Goal: Find specific page/section: Find specific page/section

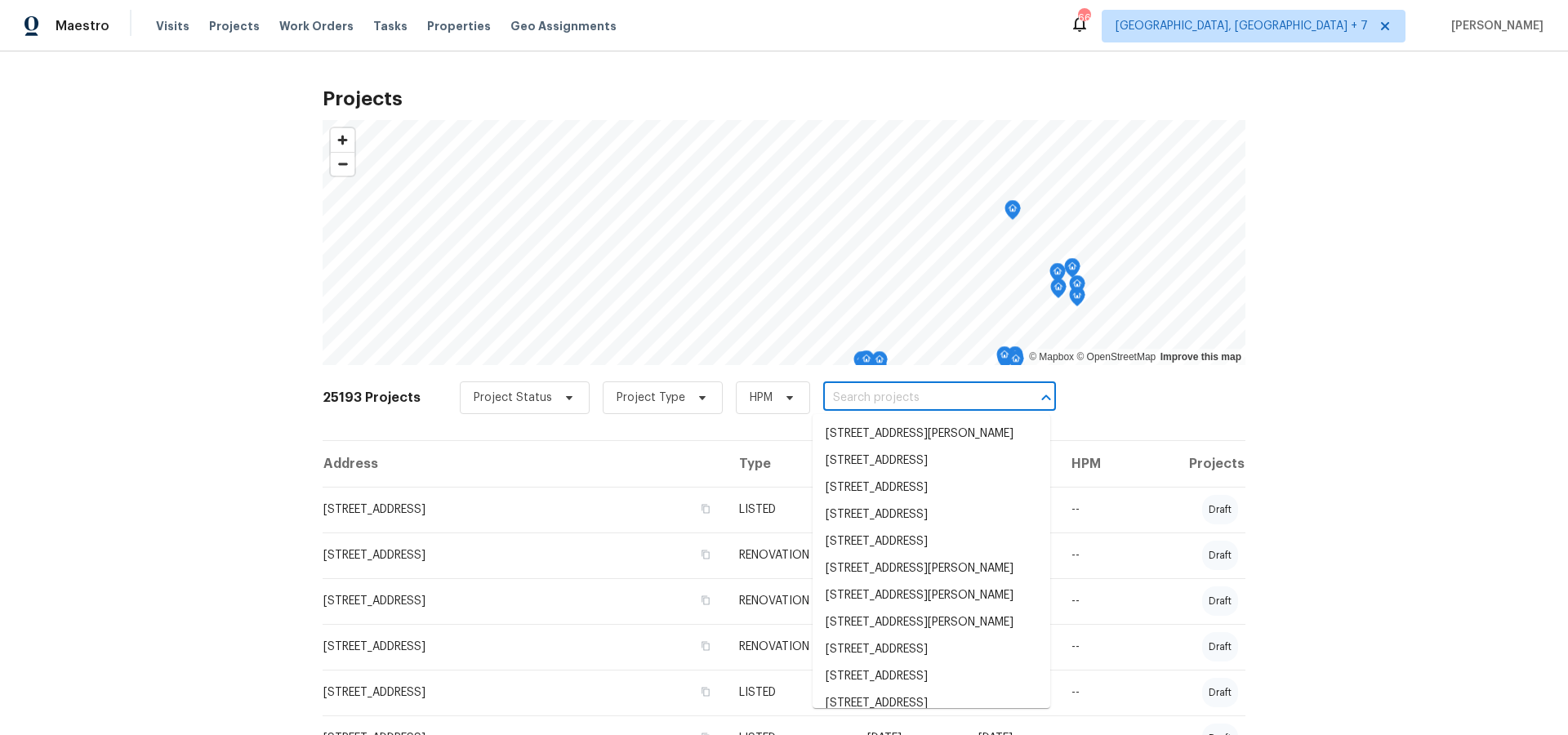
click at [886, 399] on input "text" at bounding box center [917, 398] width 187 height 25
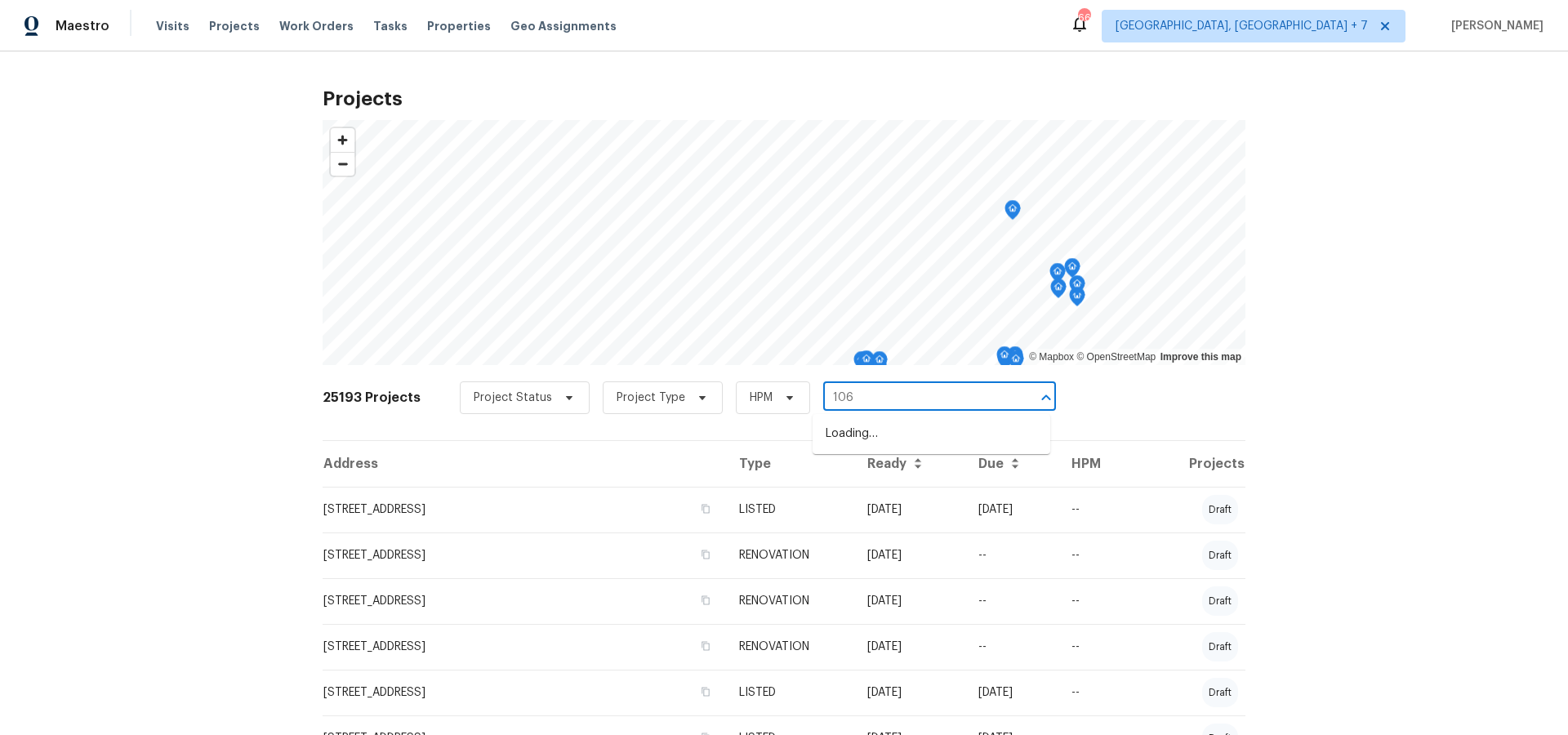
type input "1068"
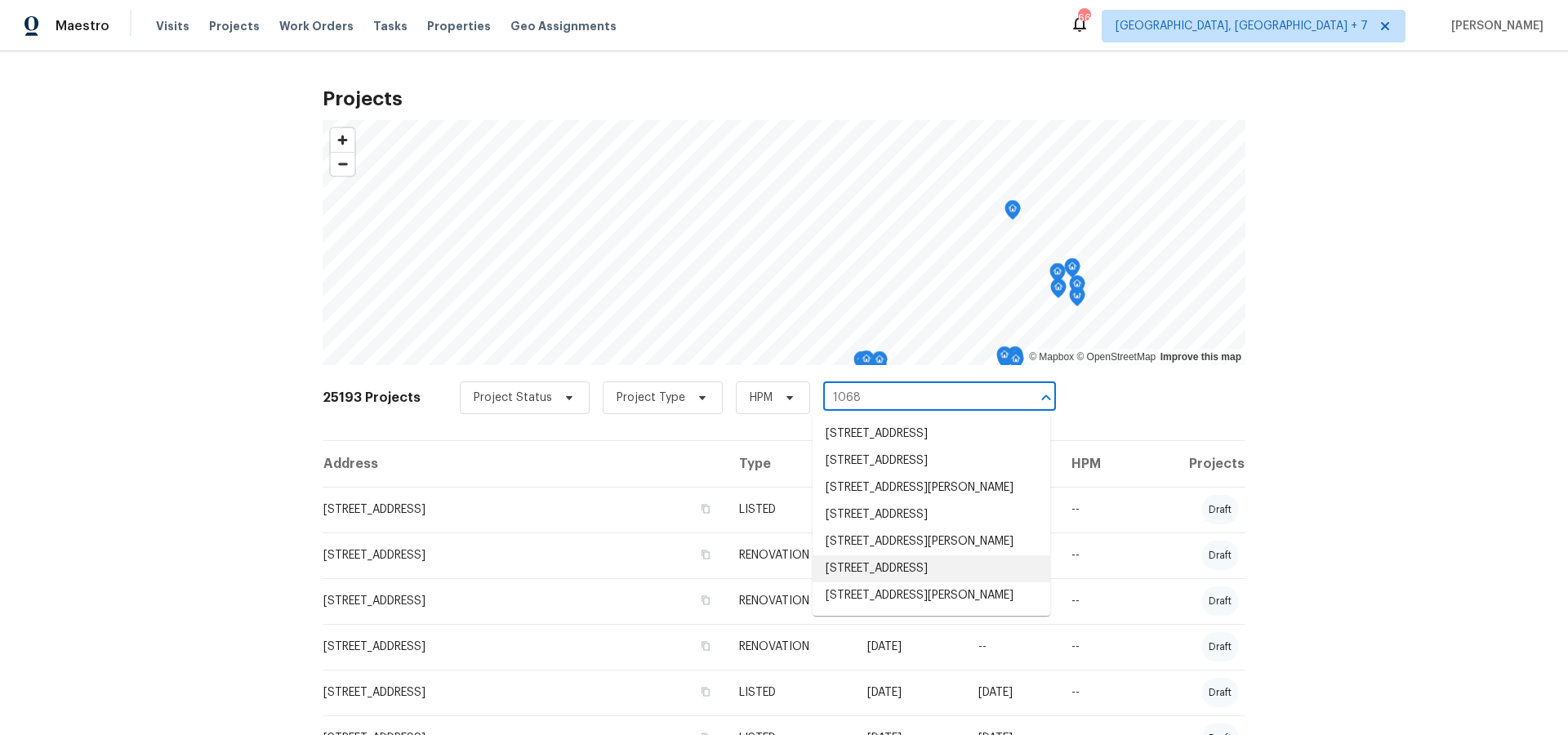
click at [889, 583] on li "[STREET_ADDRESS]" at bounding box center [931, 569] width 238 height 27
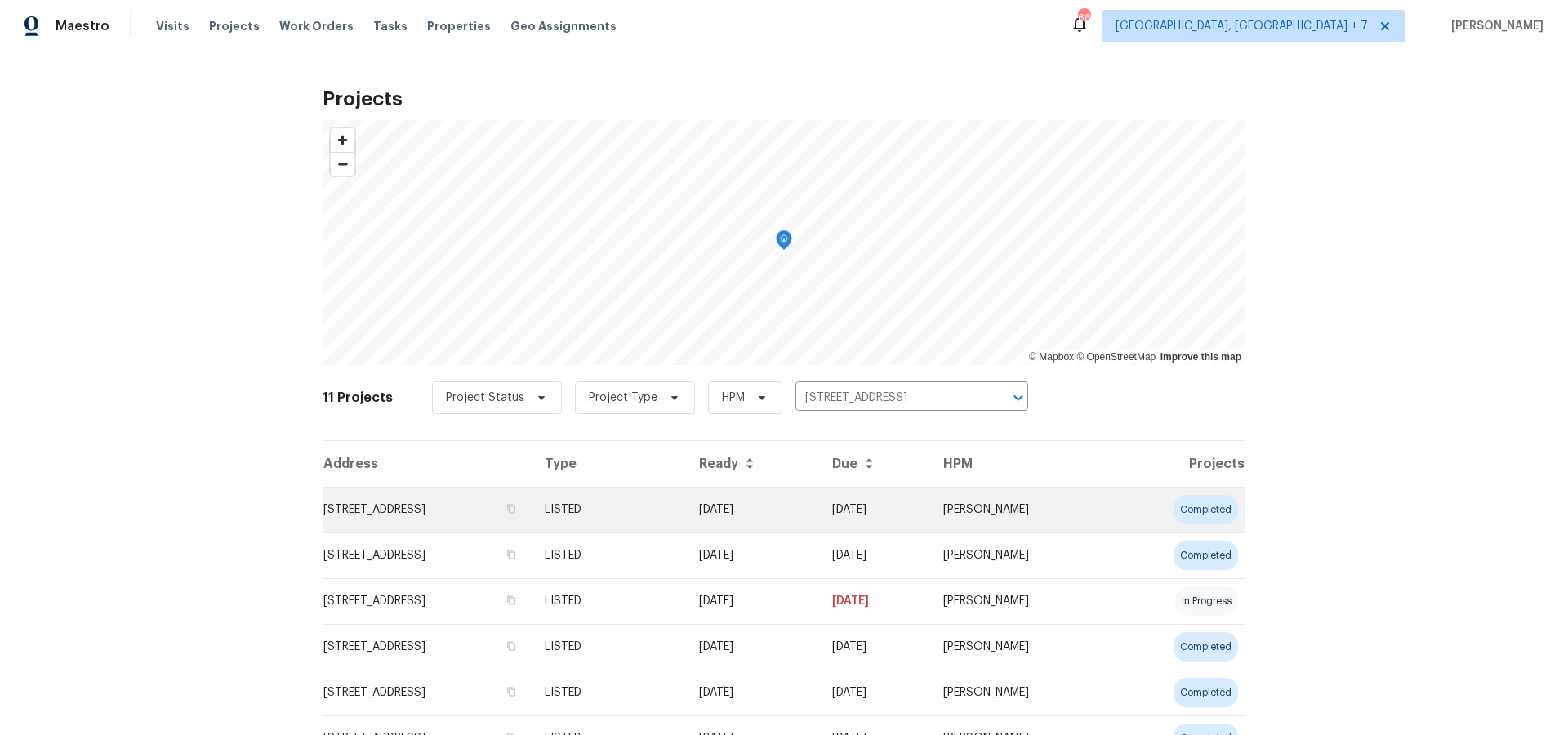
click at [477, 518] on td "[STREET_ADDRESS]" at bounding box center [427, 509] width 209 height 46
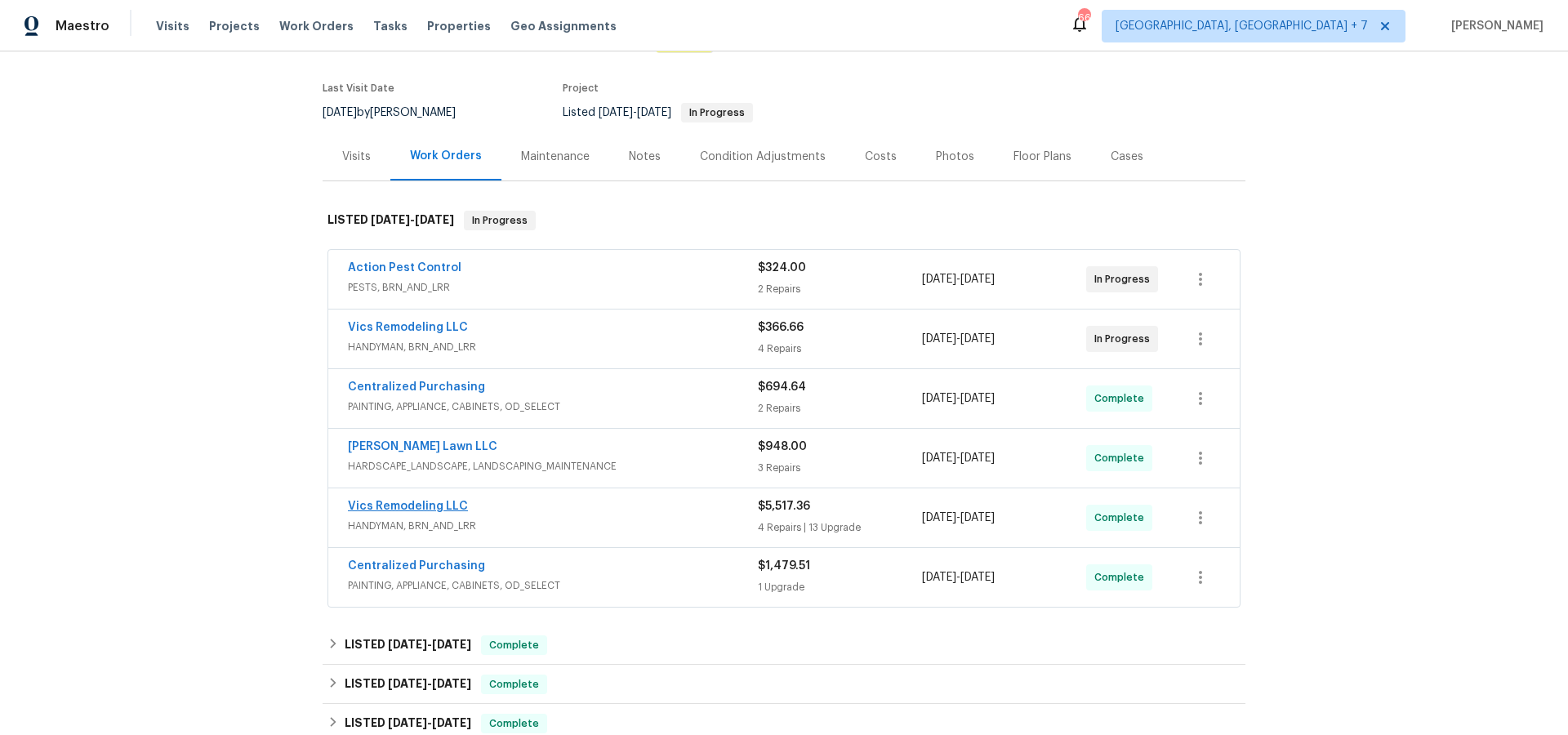
scroll to position [120, 0]
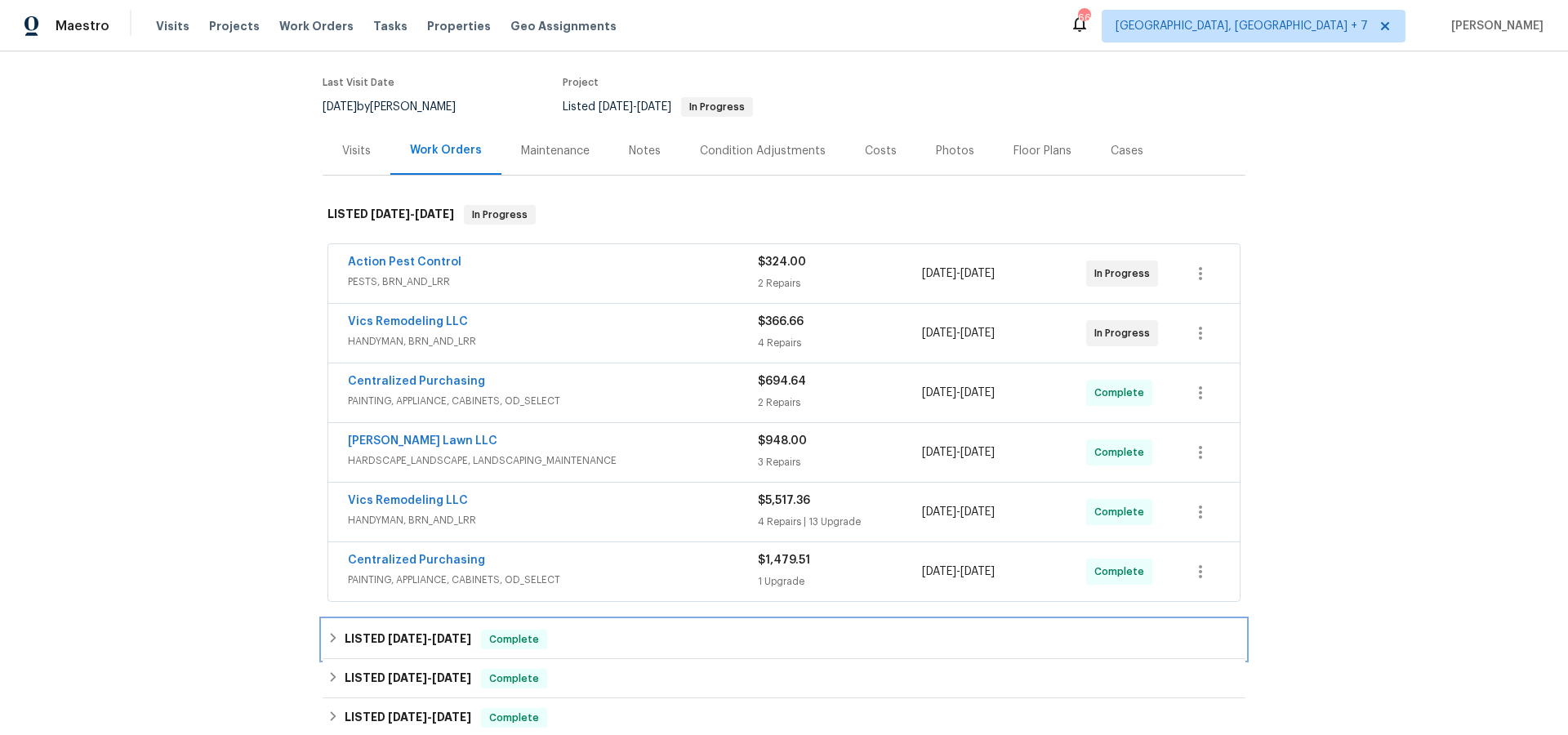
click at [430, 629] on div "LISTED [DATE] - [DATE] Complete" at bounding box center [784, 640] width 922 height 39
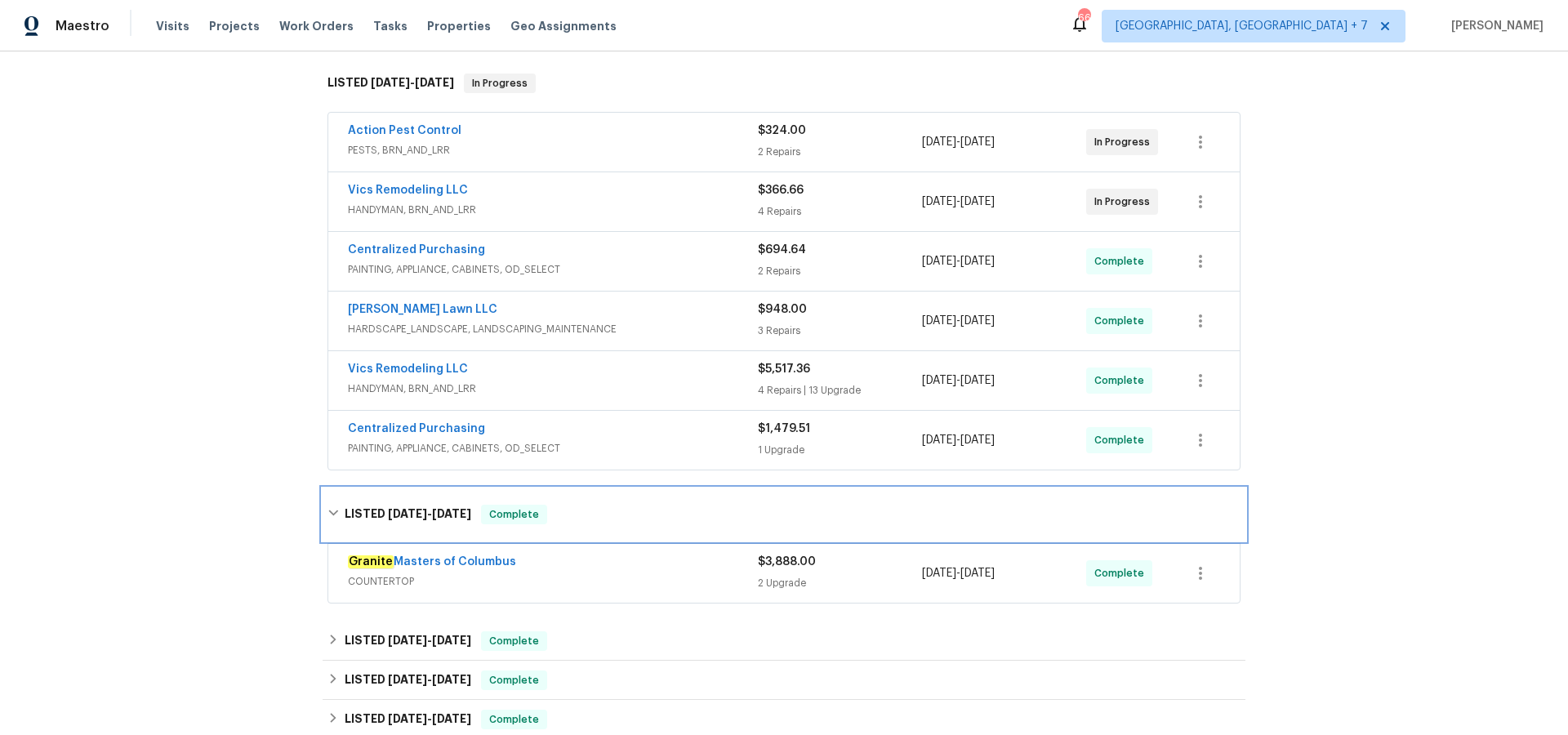
scroll to position [268, 0]
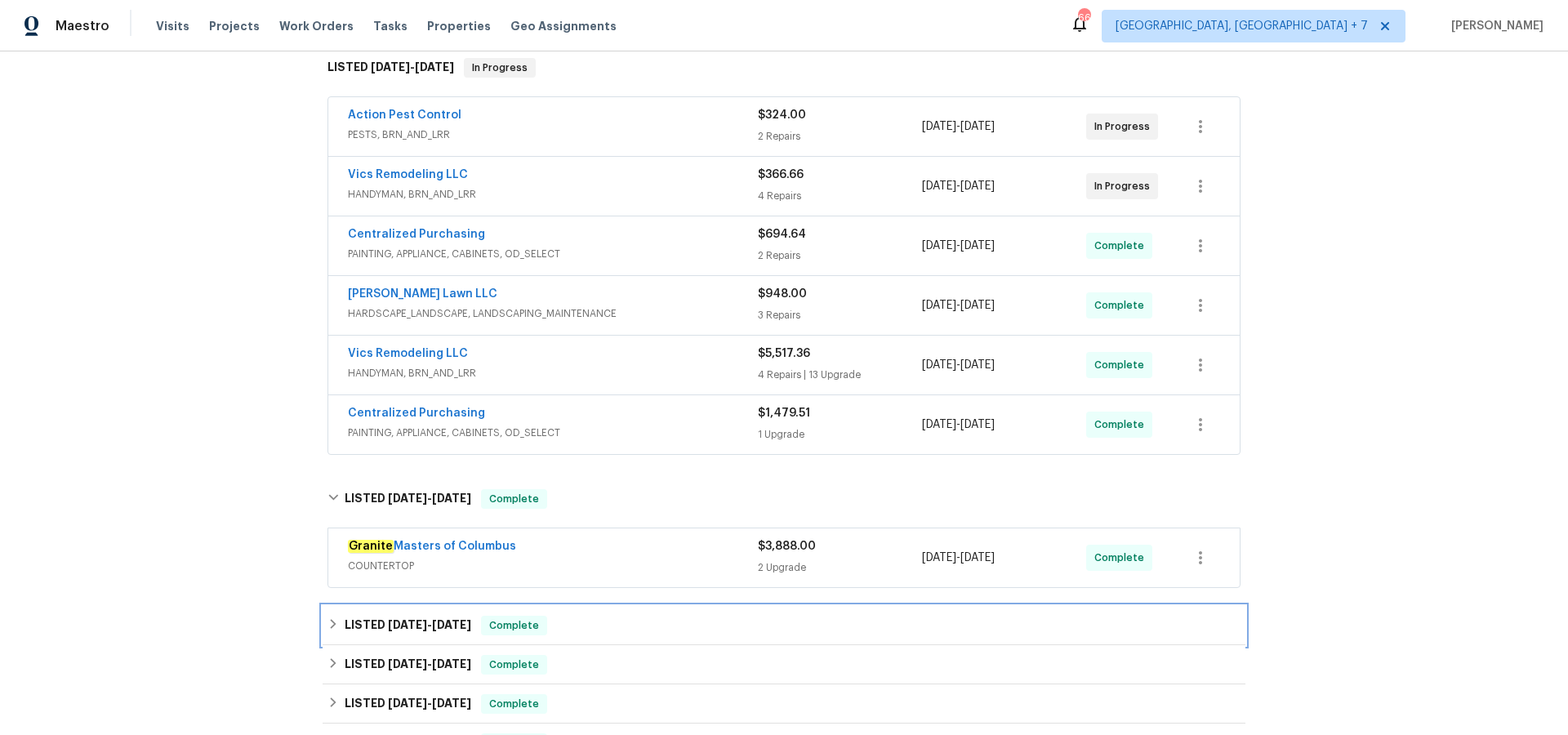
click at [424, 623] on span "[DATE]" at bounding box center [408, 625] width 39 height 11
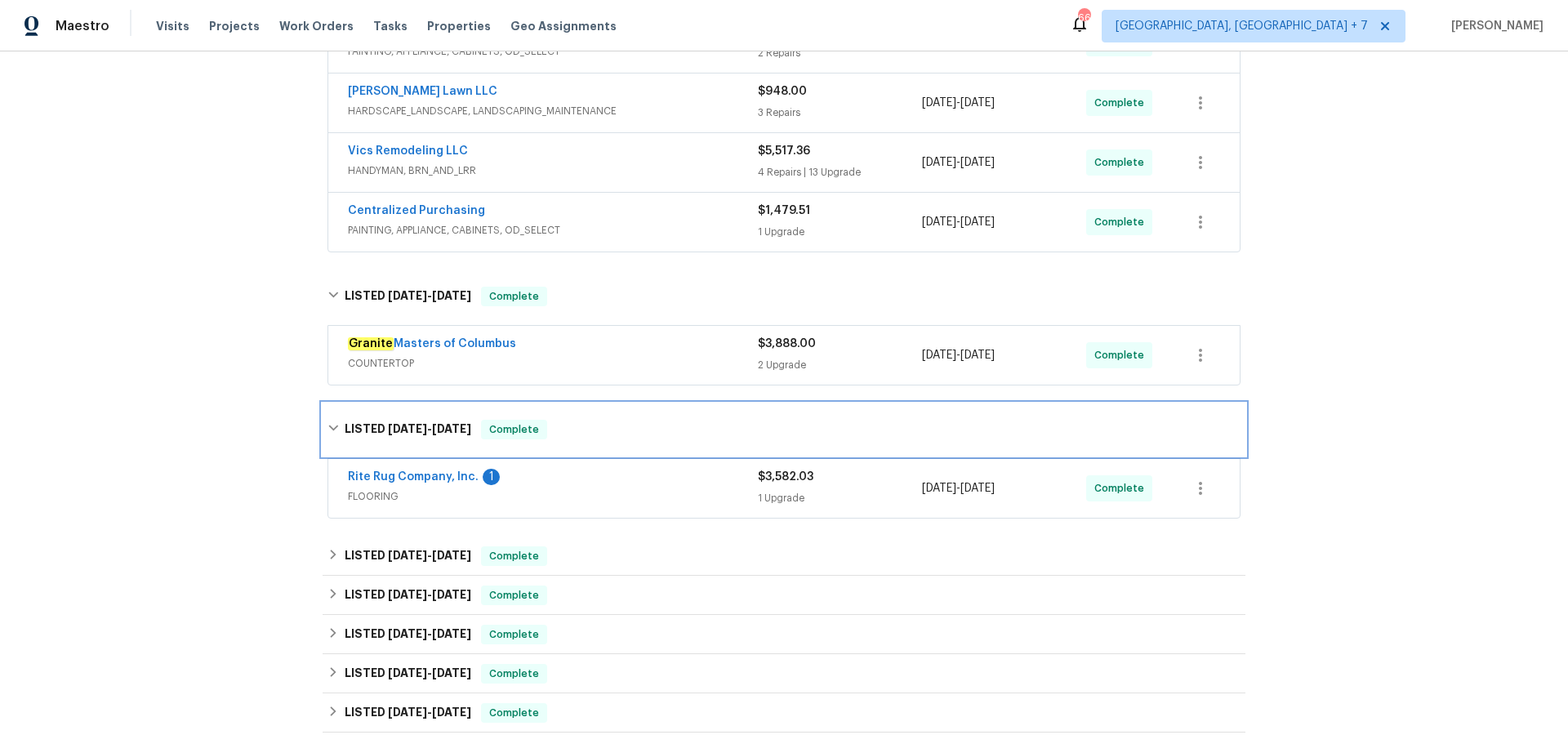
scroll to position [478, 0]
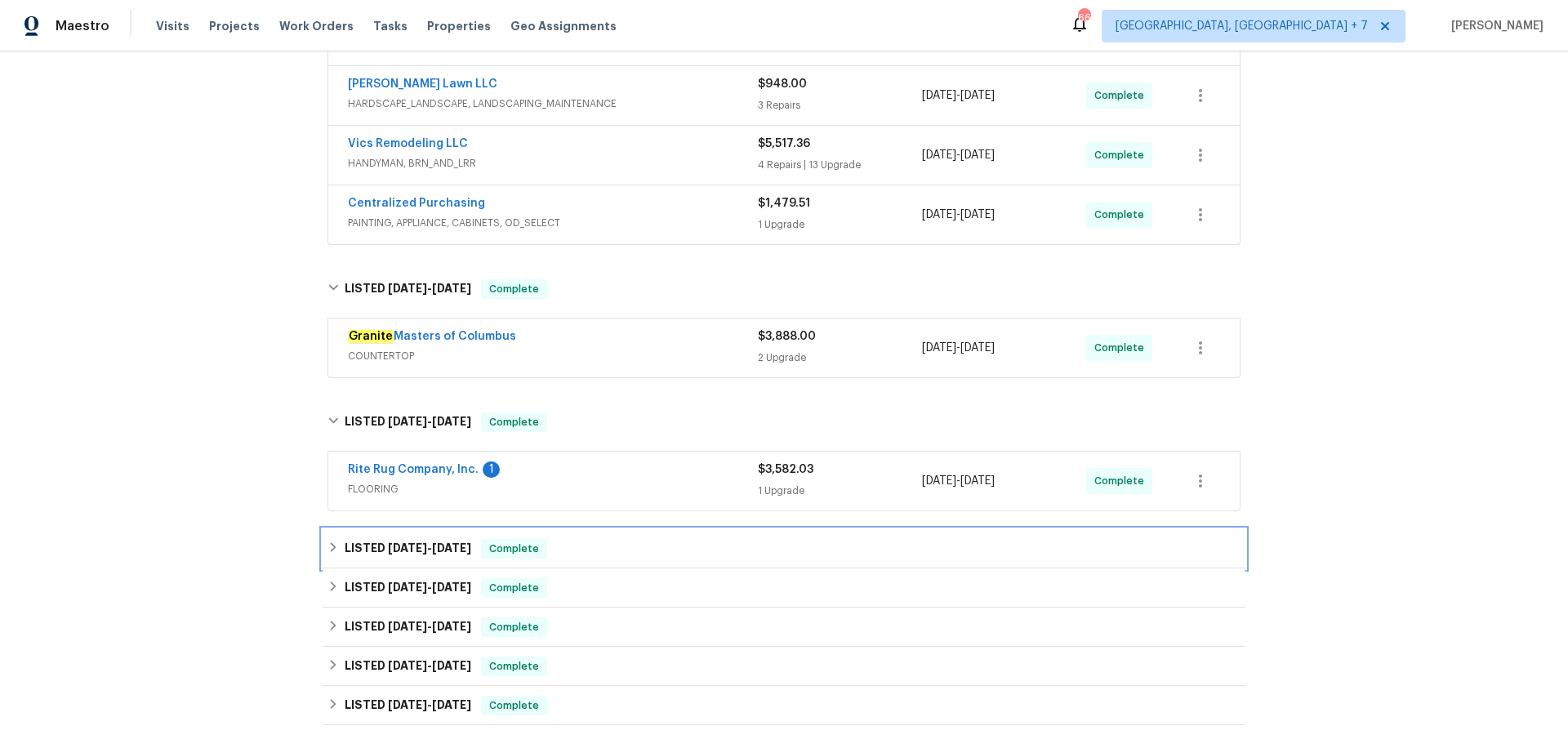
click at [417, 553] on span "[DATE]" at bounding box center [408, 548] width 39 height 11
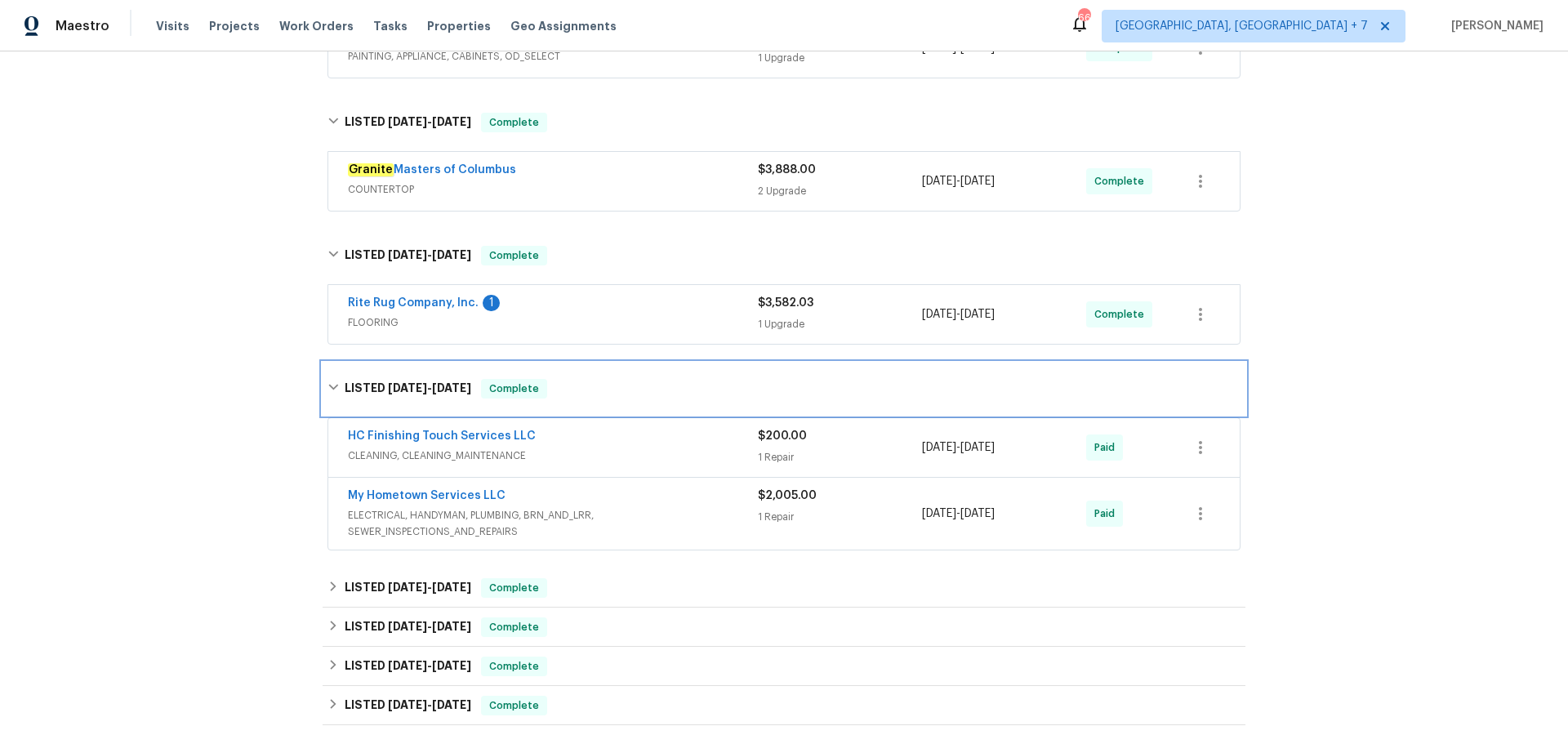
scroll to position [650, 0]
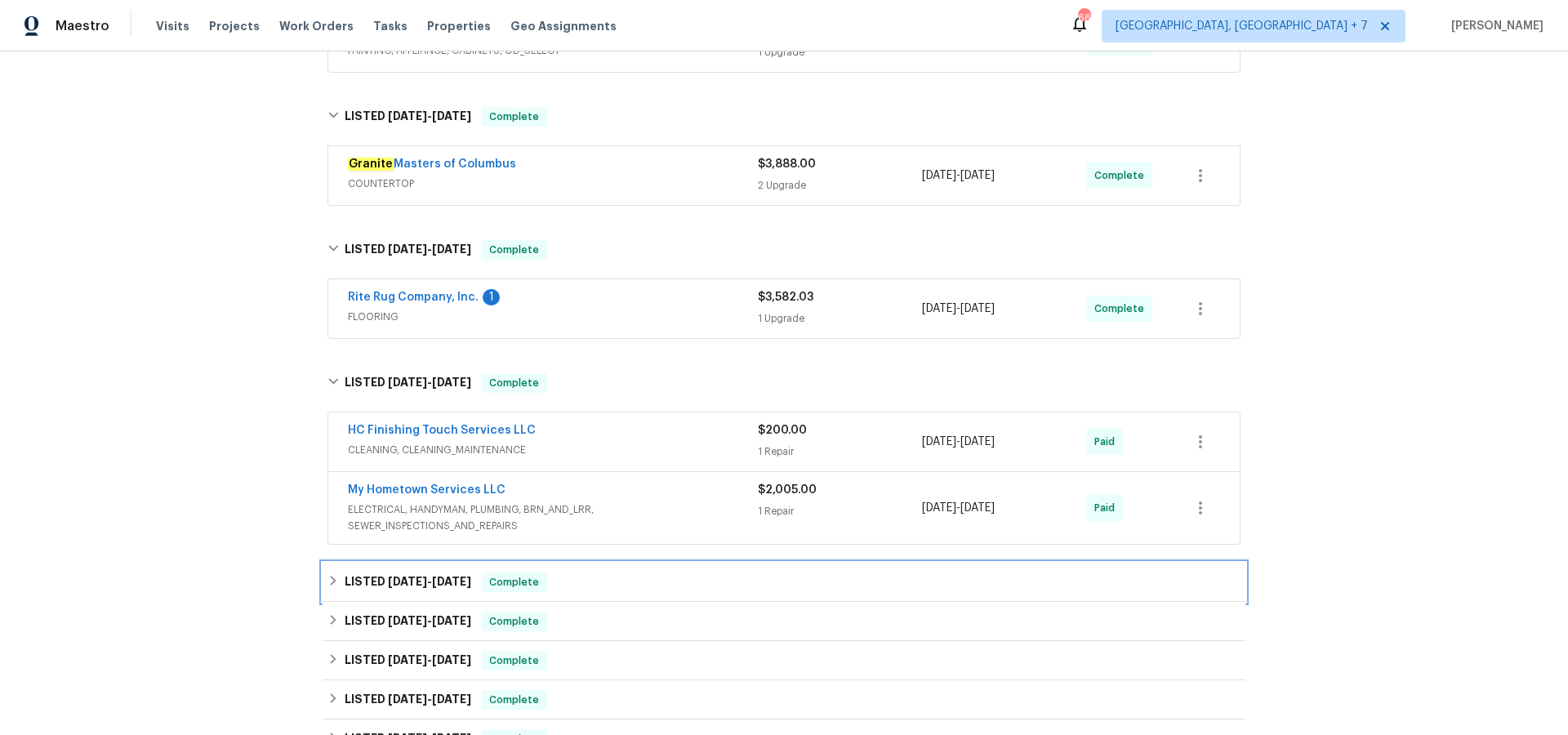
click at [424, 584] on span "[DATE] - [DATE]" at bounding box center [429, 582] width 83 height 11
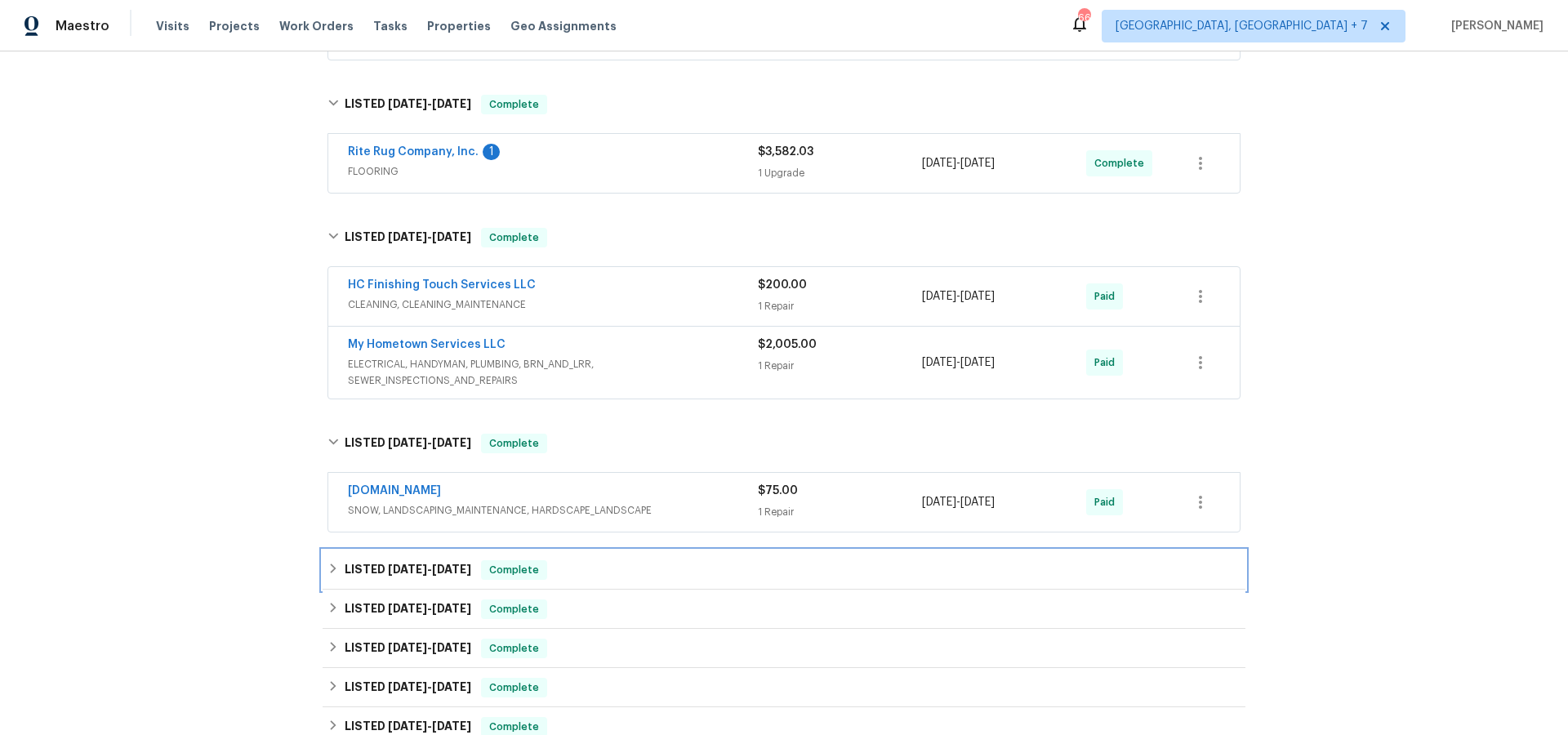
click at [427, 573] on span "[DATE] - [DATE]" at bounding box center [429, 570] width 83 height 11
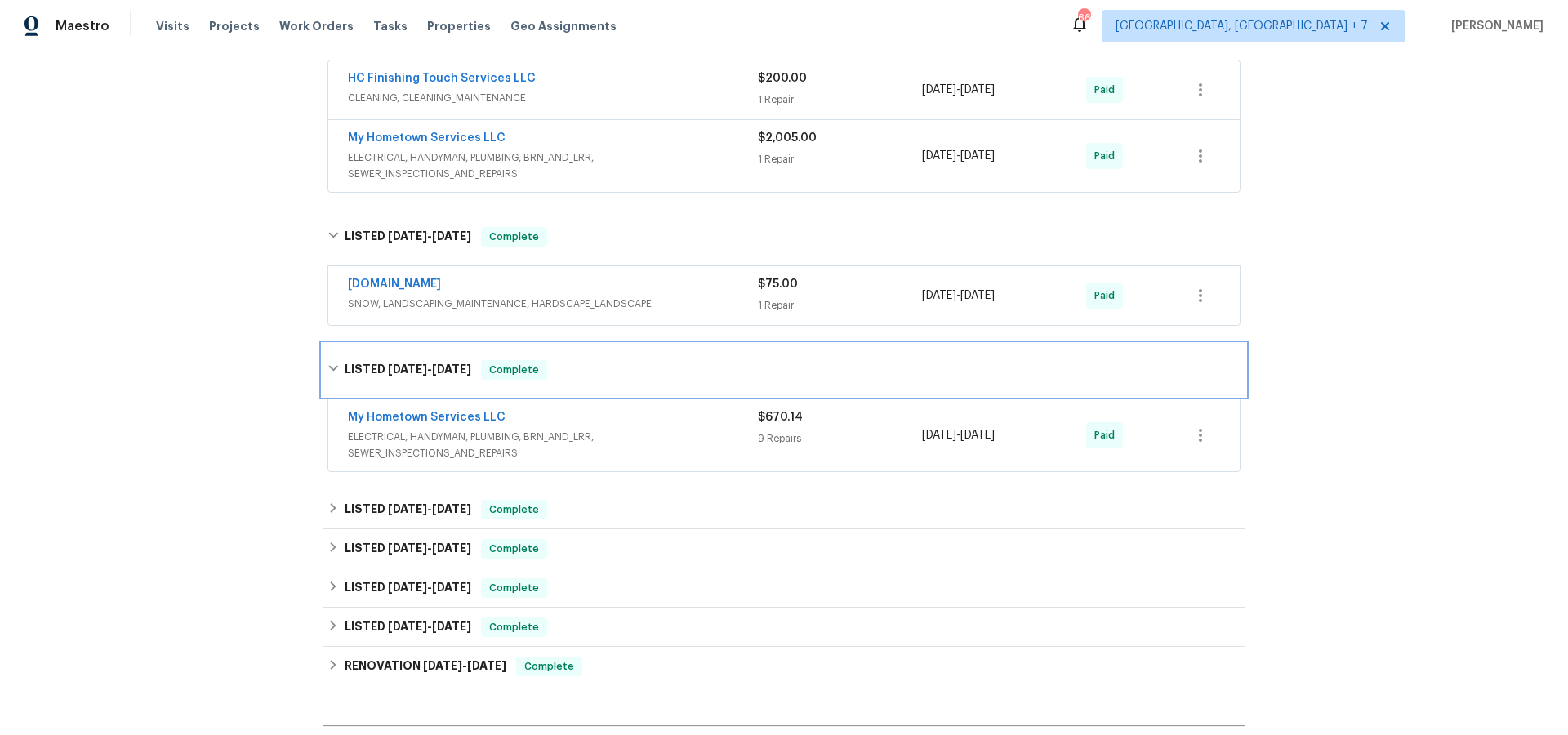
scroll to position [1011, 0]
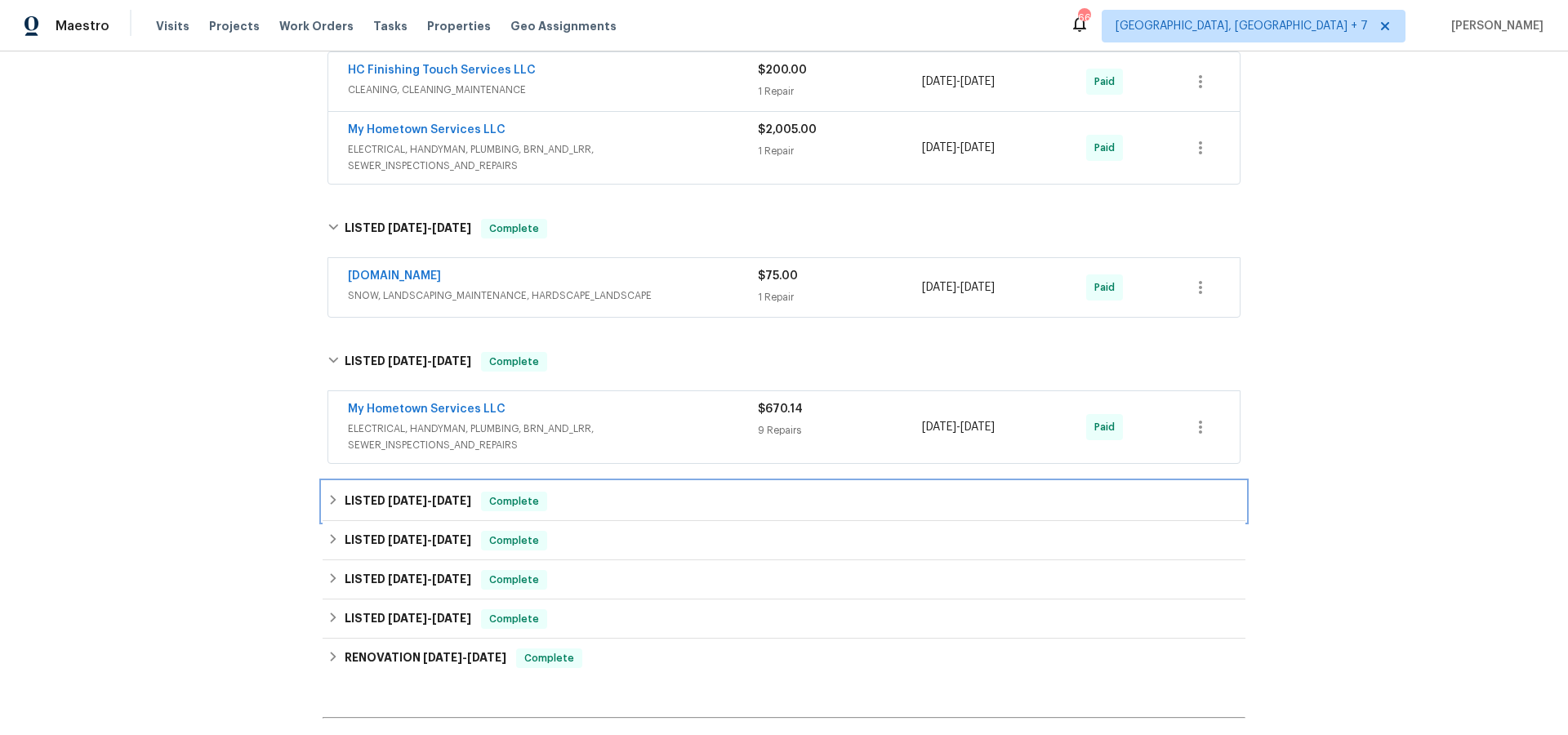
click at [441, 500] on span "[DATE]" at bounding box center [452, 501] width 39 height 11
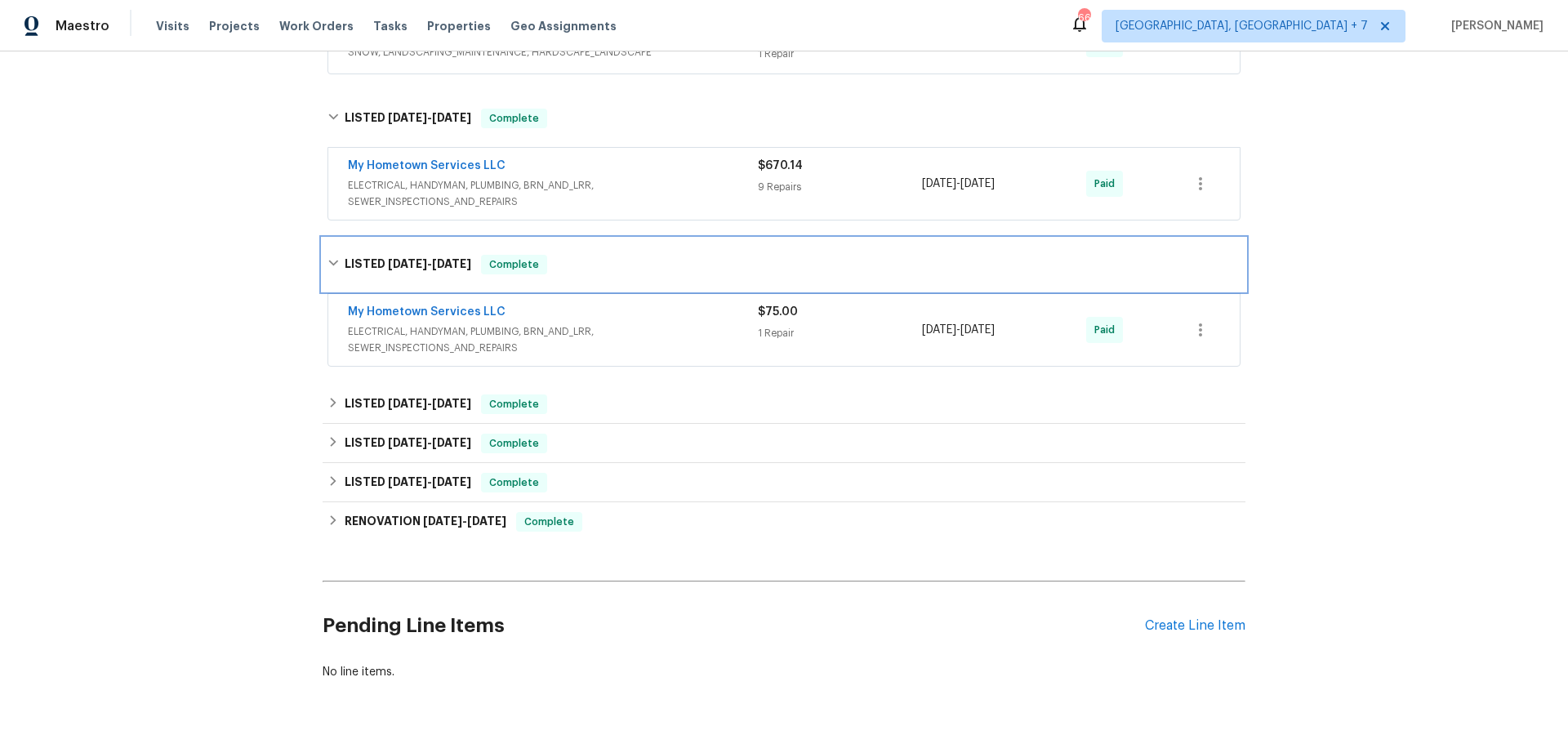
scroll to position [1269, 0]
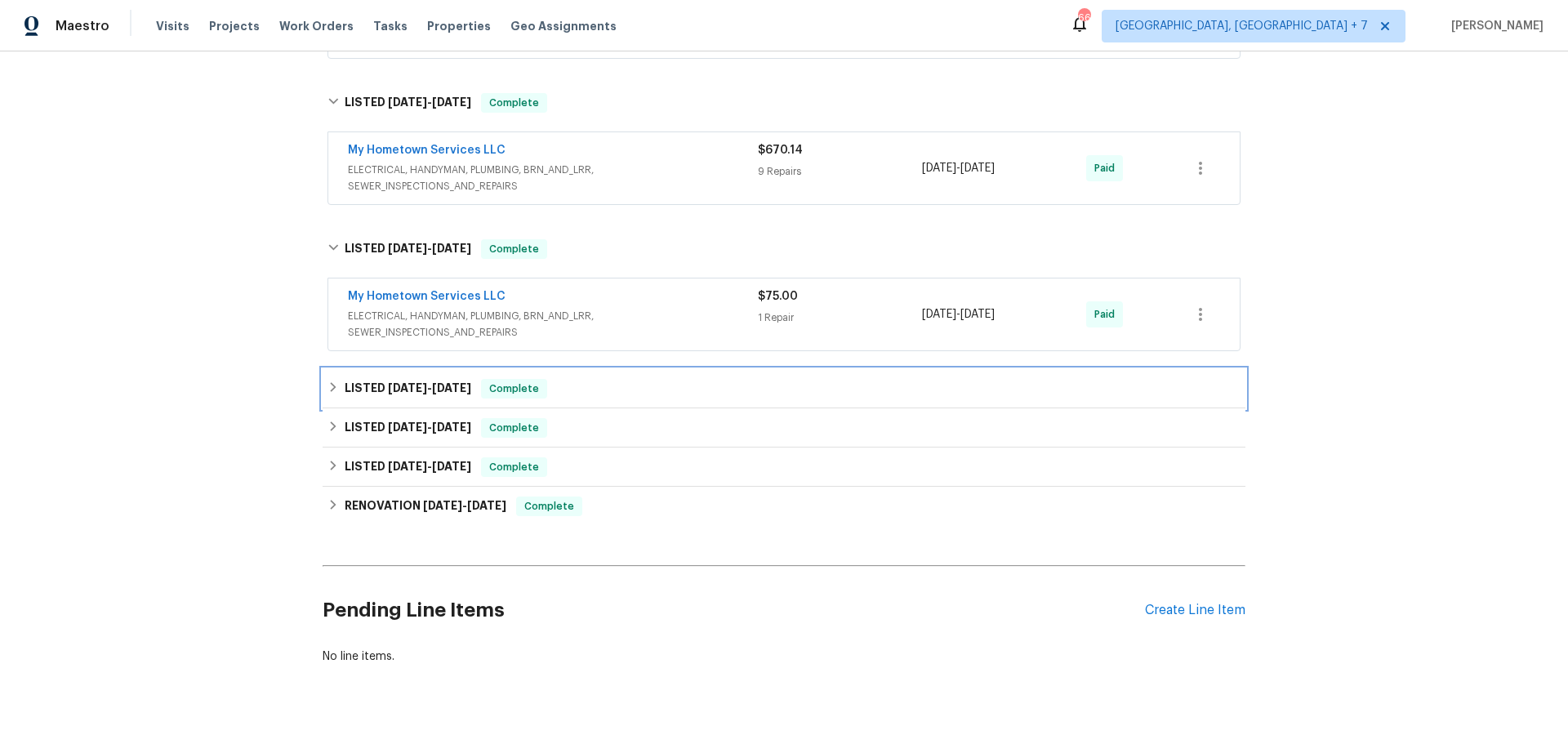
click at [402, 388] on span "[DATE]" at bounding box center [408, 388] width 39 height 11
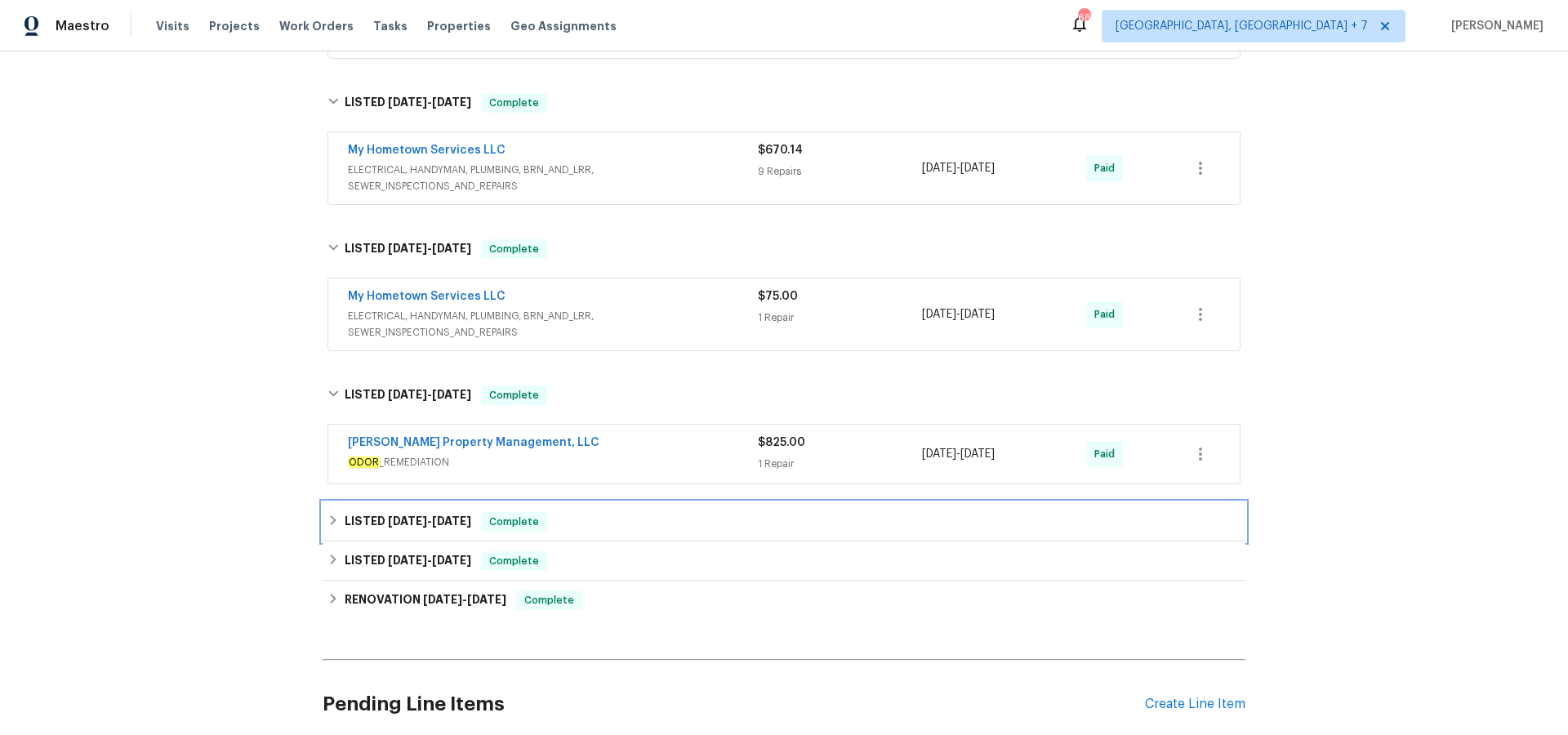
click at [445, 516] on span "[DATE]" at bounding box center [452, 521] width 39 height 11
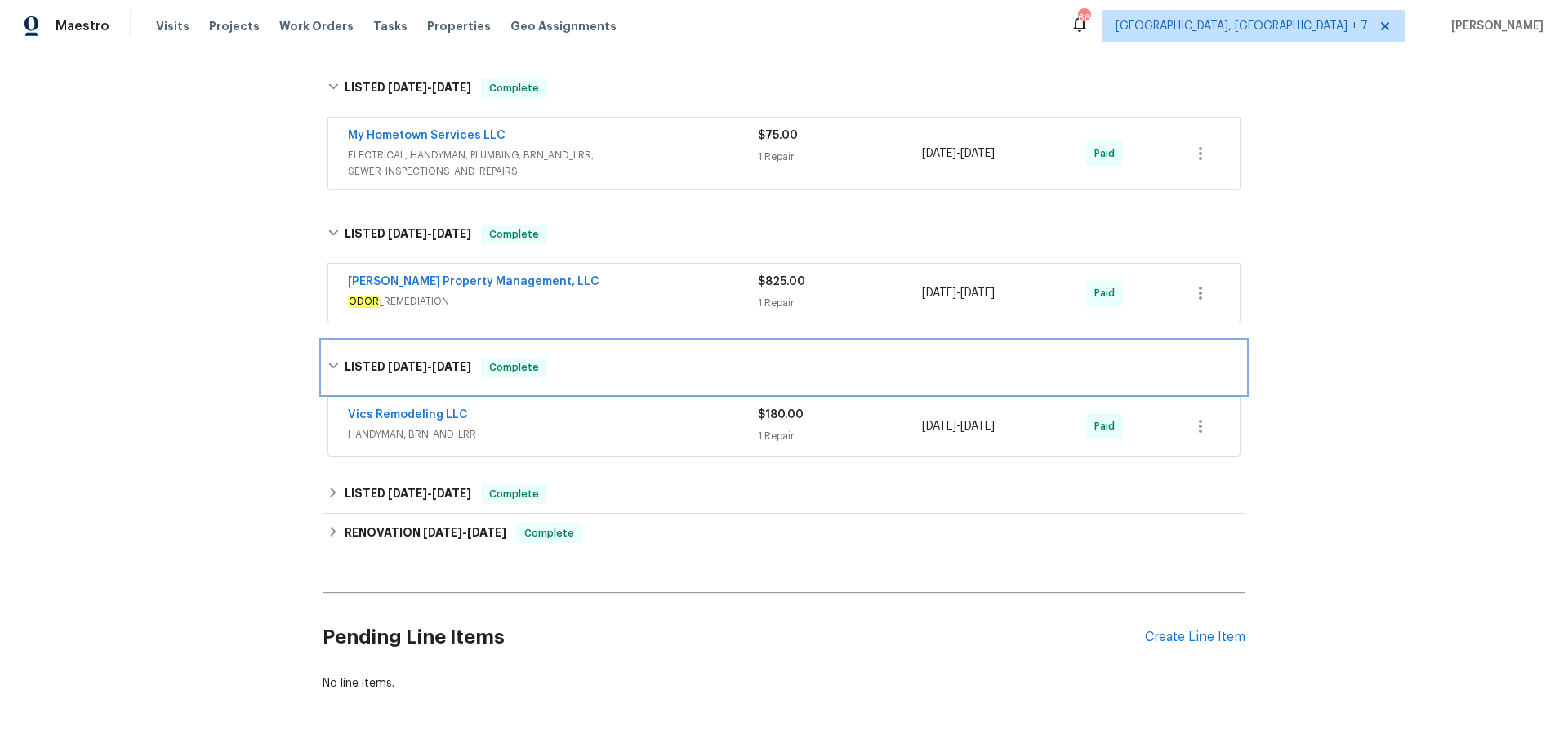
scroll to position [1449, 0]
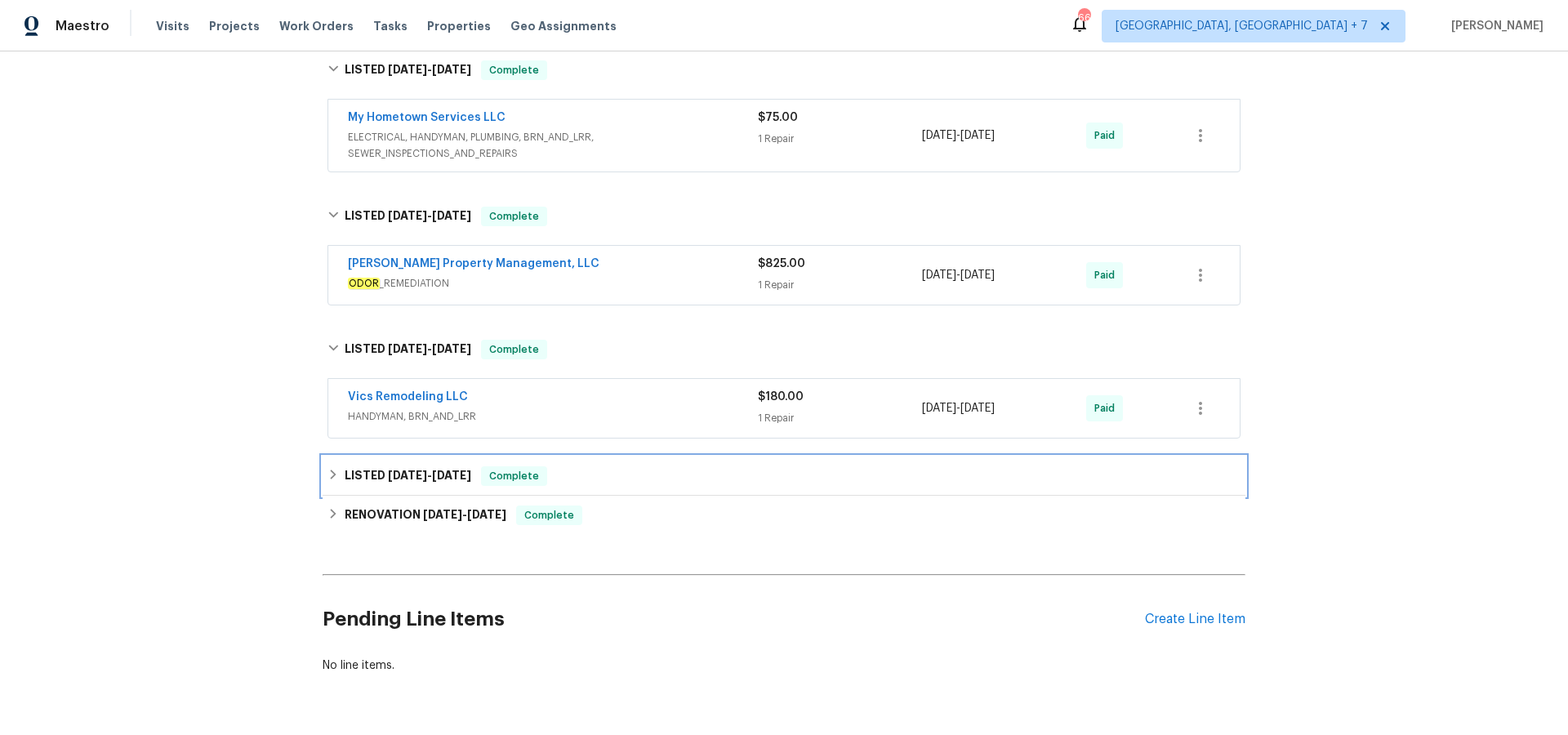
drag, startPoint x: 413, startPoint y: 469, endPoint x: 466, endPoint y: 469, distance: 53.0
click at [413, 470] on span "[DATE]" at bounding box center [408, 475] width 39 height 11
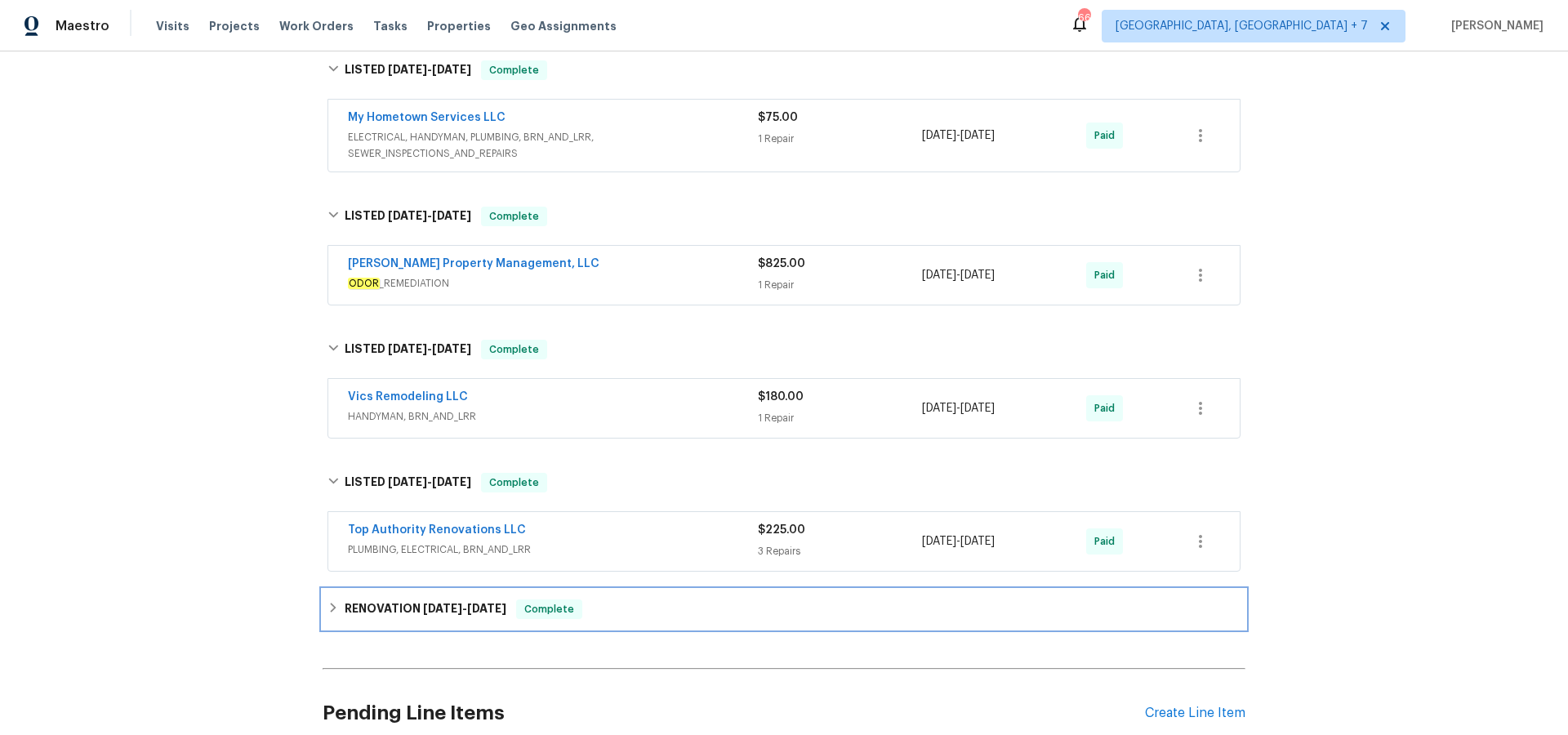
drag, startPoint x: 454, startPoint y: 610, endPoint x: 468, endPoint y: 607, distance: 14.3
click at [455, 609] on span "[DATE]" at bounding box center [442, 609] width 39 height 11
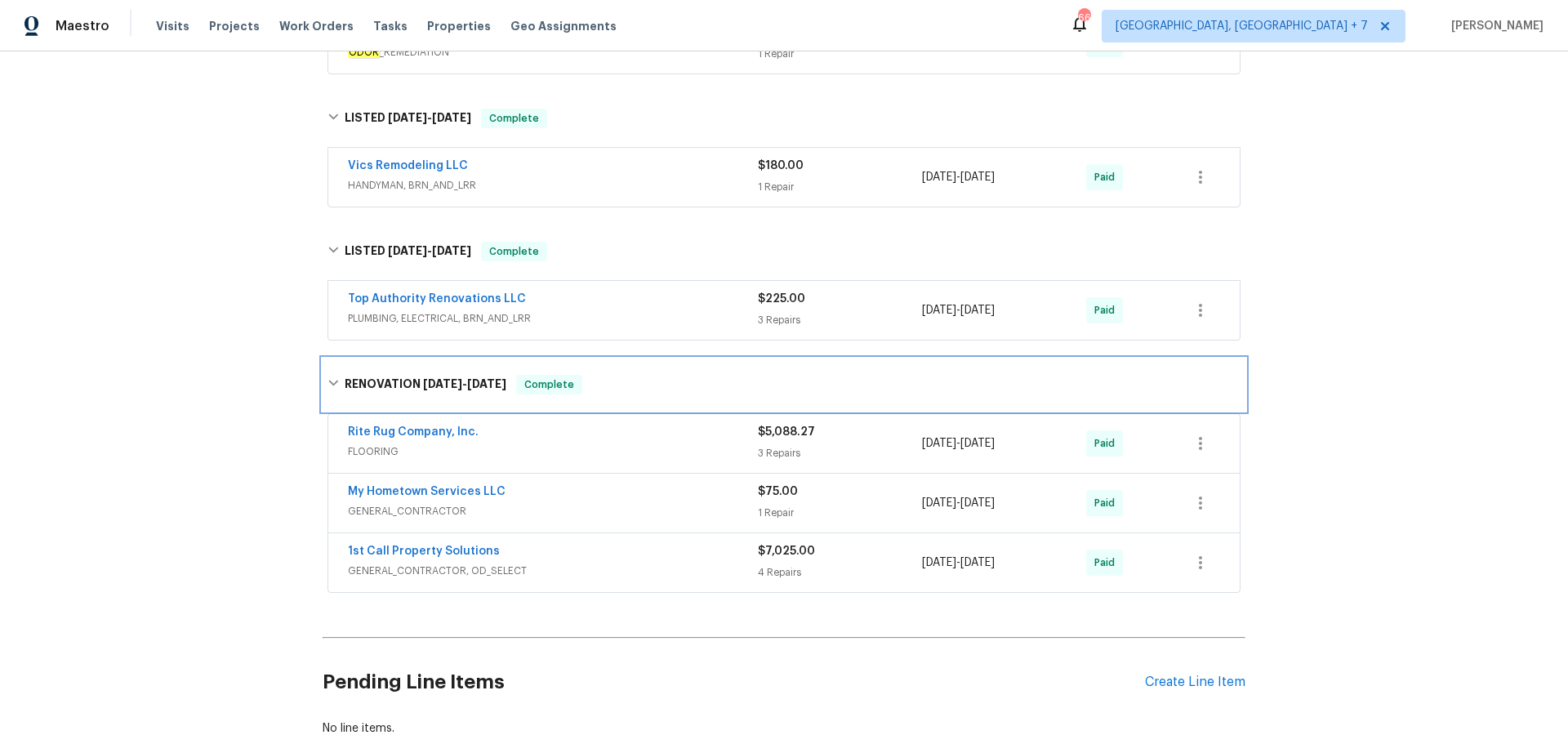
scroll to position [1682, 0]
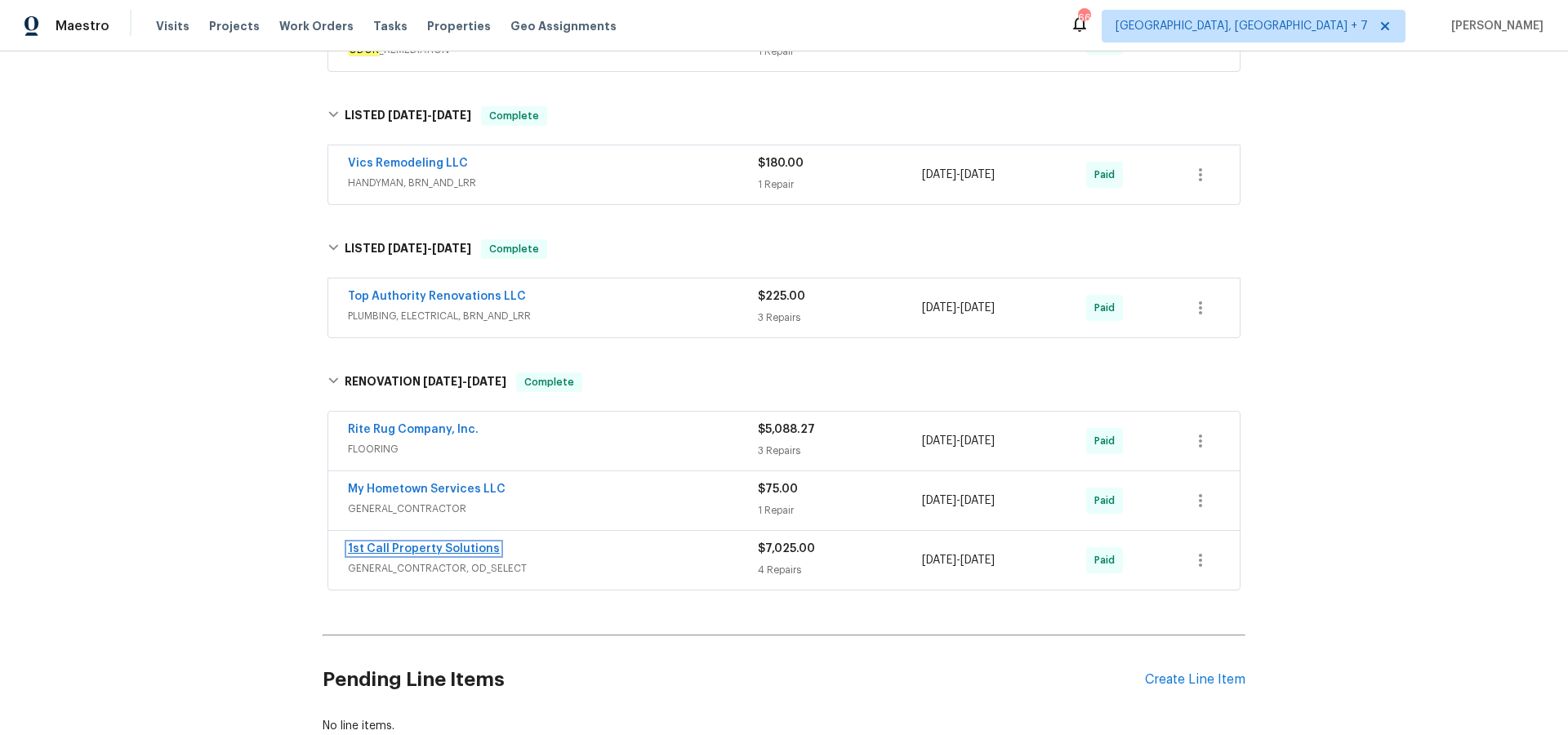
click at [454, 547] on link "1st Call Property Solutions" at bounding box center [424, 549] width 152 height 11
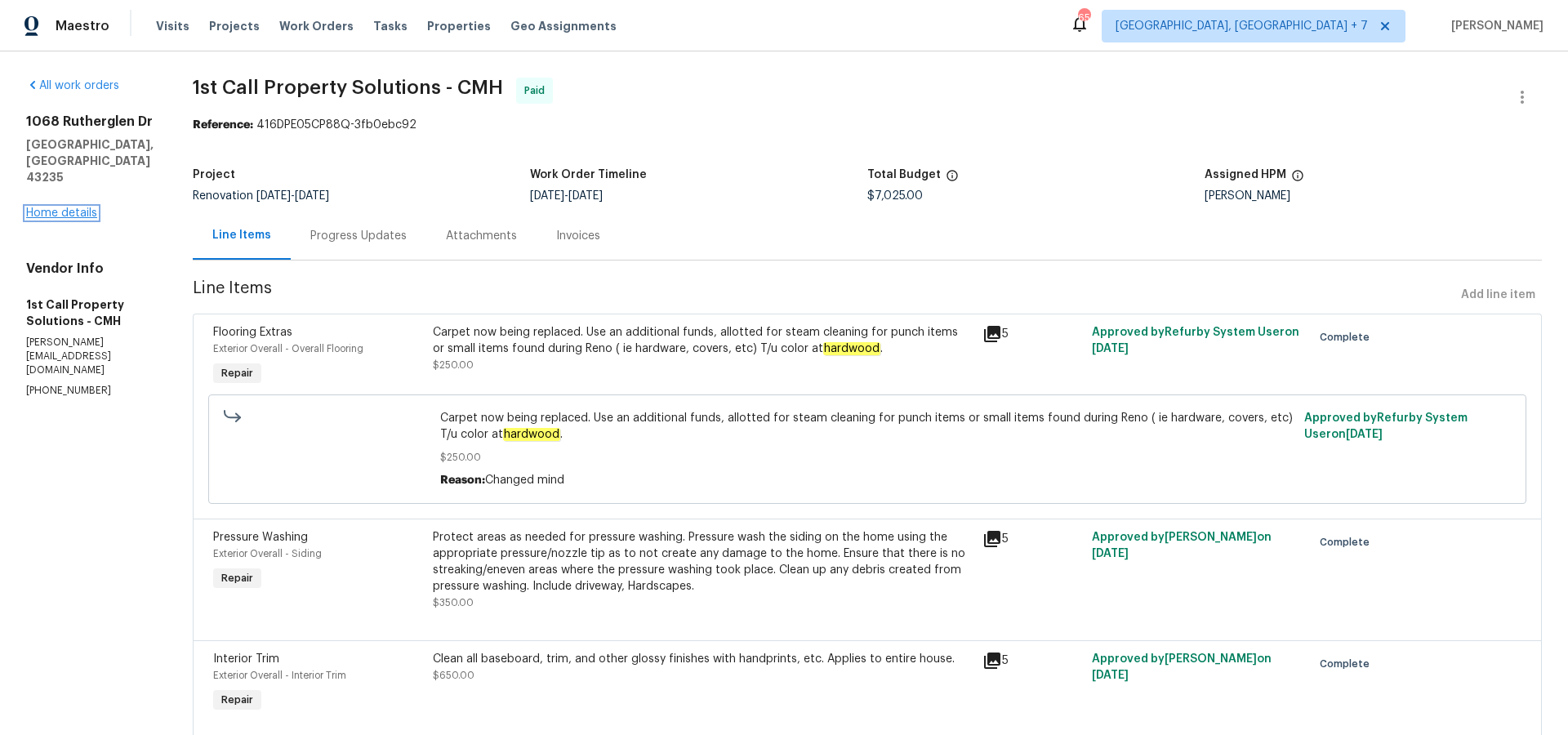
click at [68, 207] on link "Home details" at bounding box center [62, 213] width 71 height 11
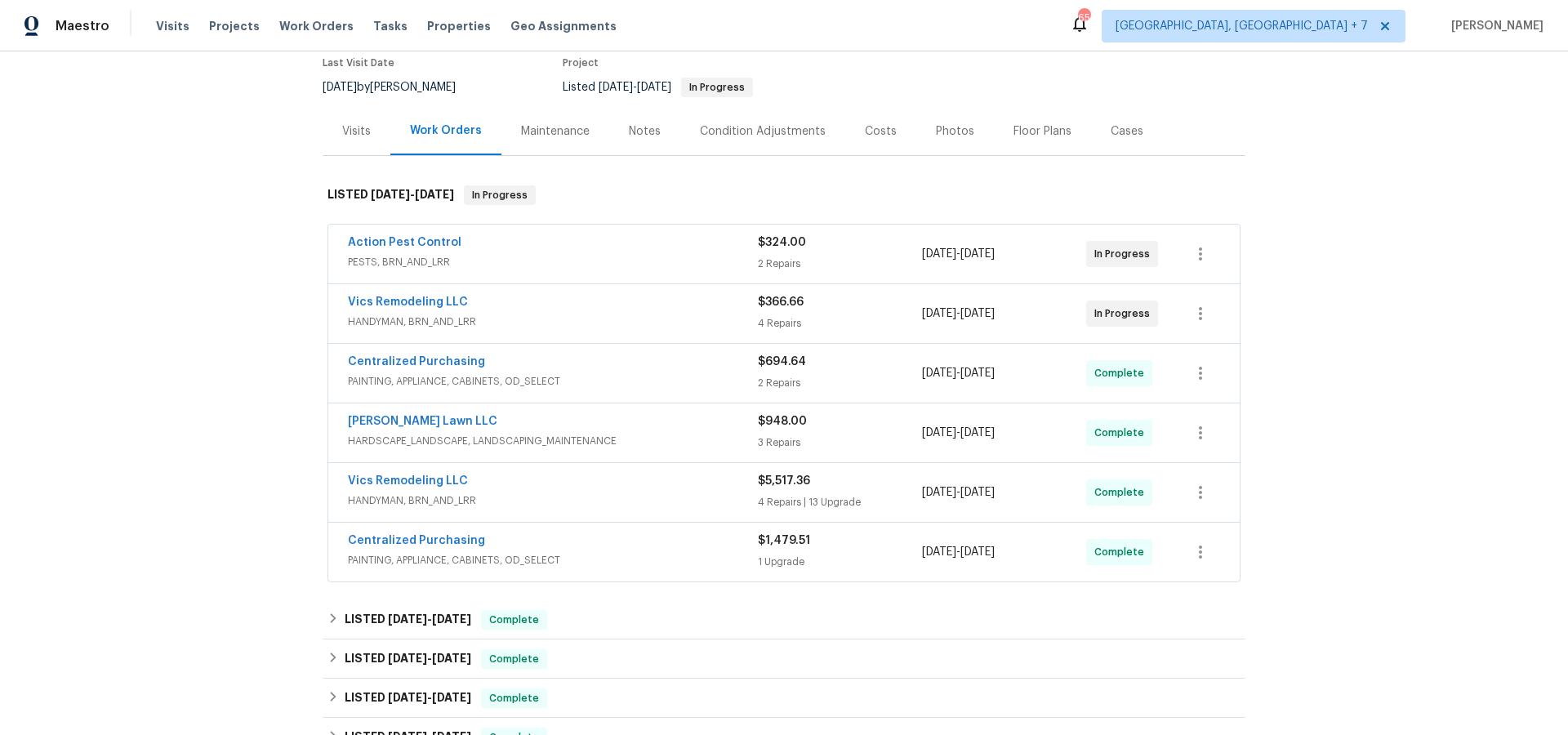
scroll to position [145, 0]
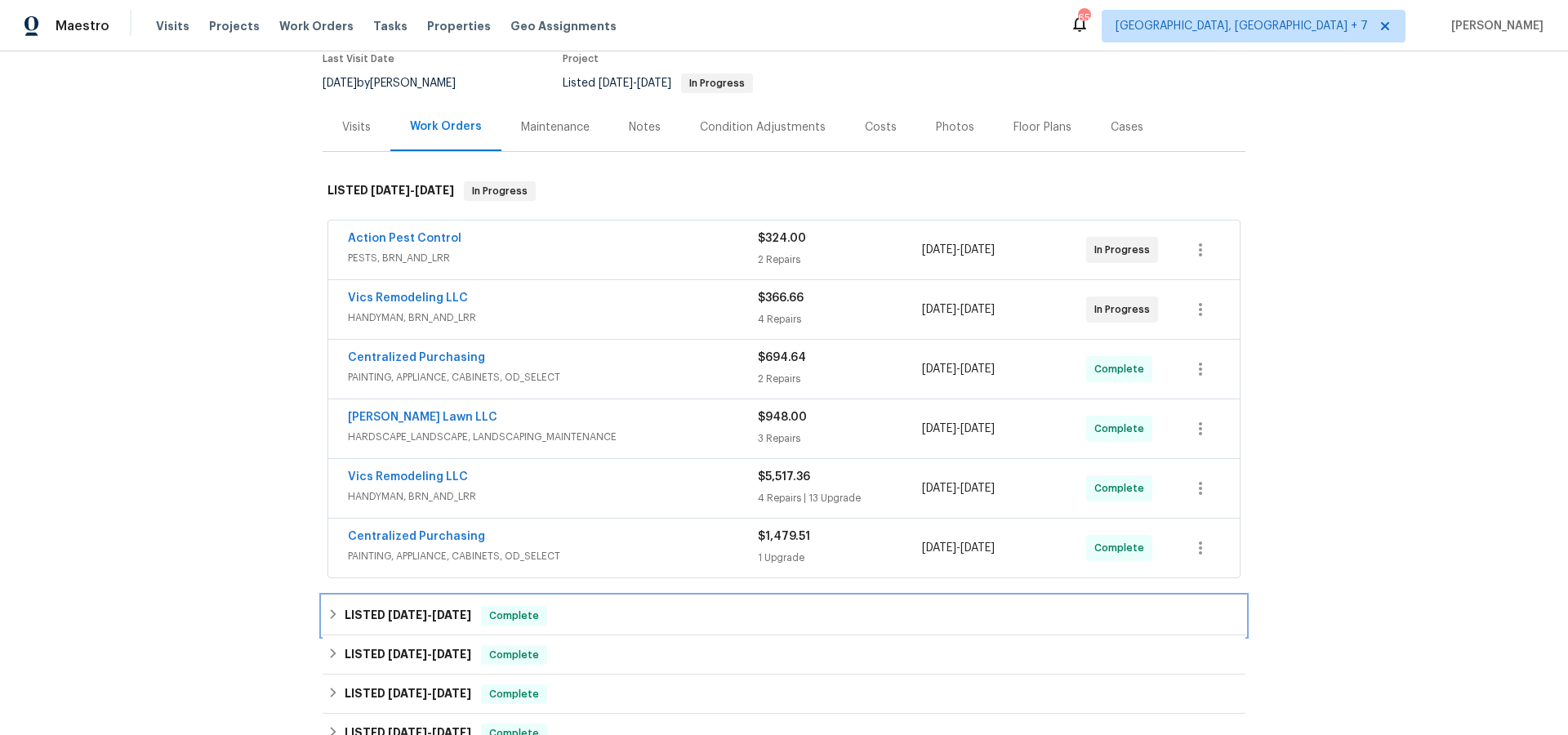
click at [466, 616] on span "[DATE]" at bounding box center [452, 615] width 39 height 11
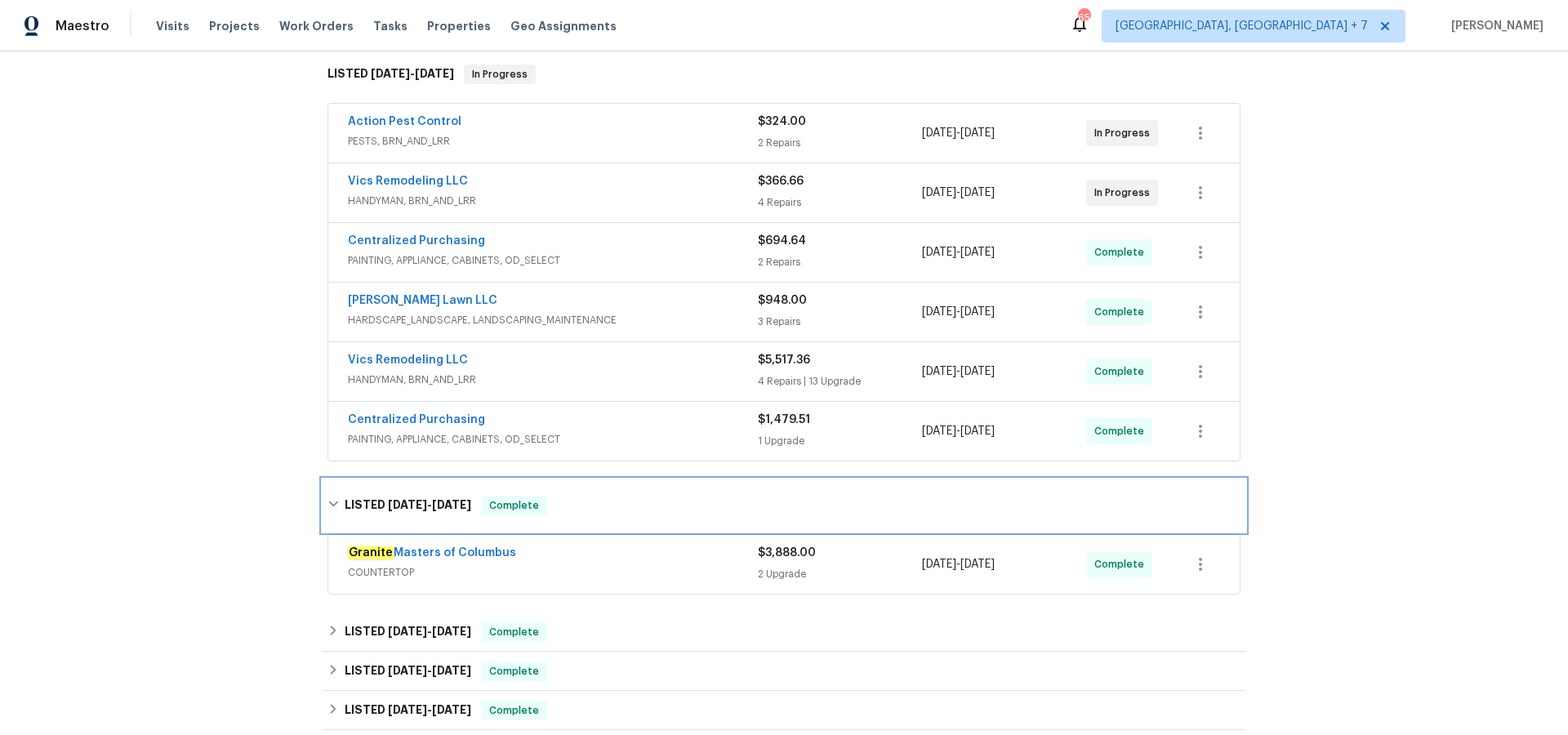
scroll to position [290, 0]
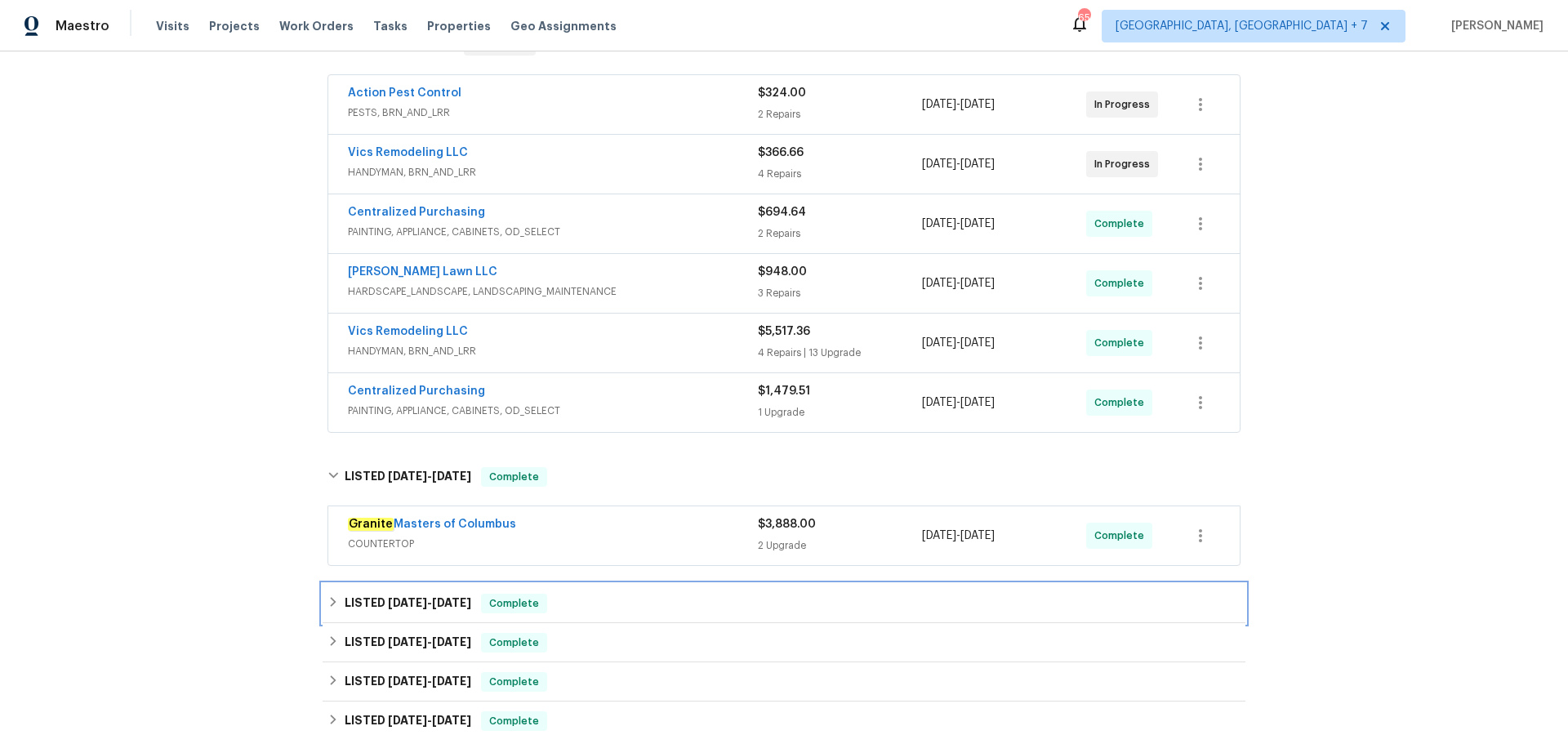
click at [448, 598] on span "[DATE]" at bounding box center [452, 602] width 39 height 11
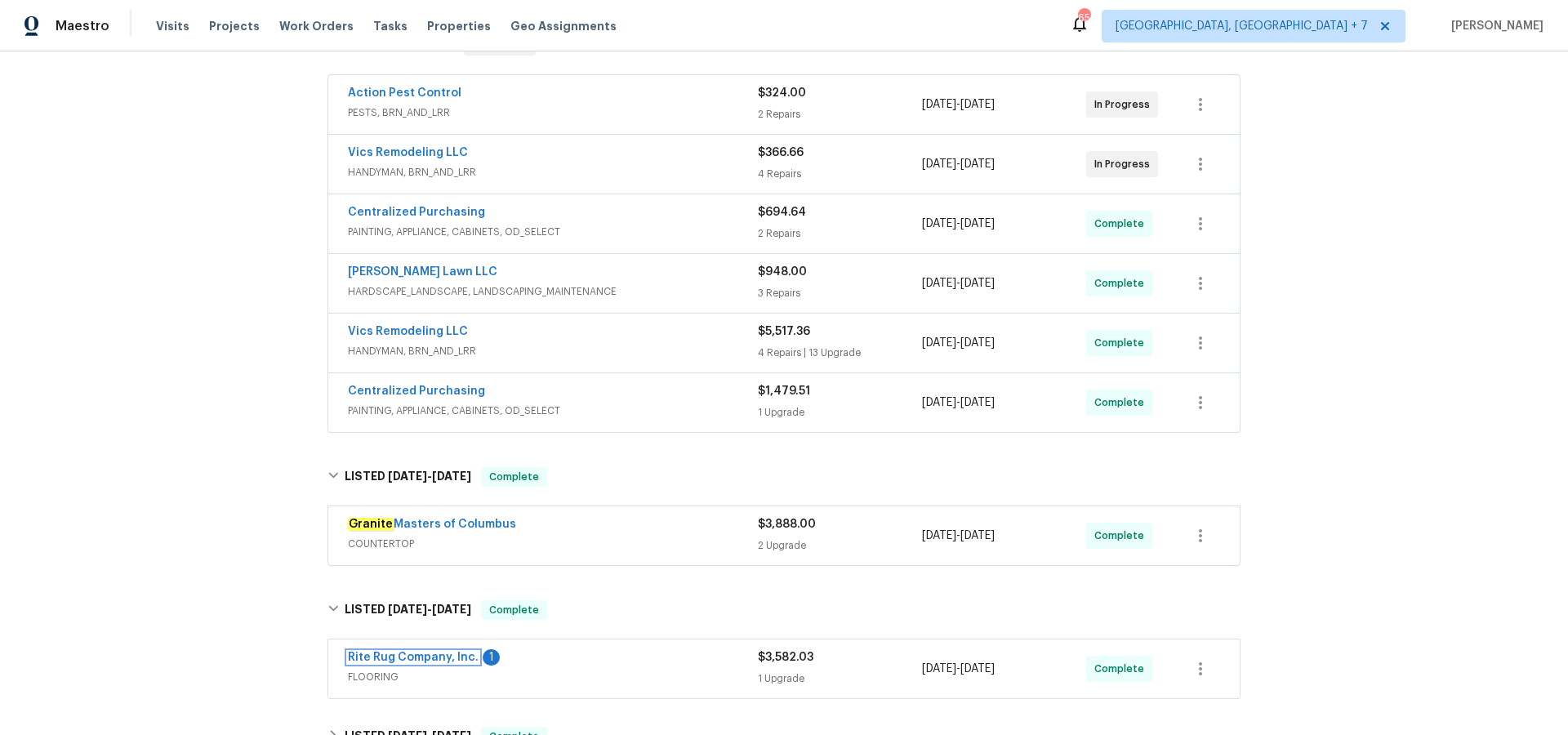
click at [405, 657] on link "Rite Rug Company, Inc." at bounding box center [413, 657] width 131 height 11
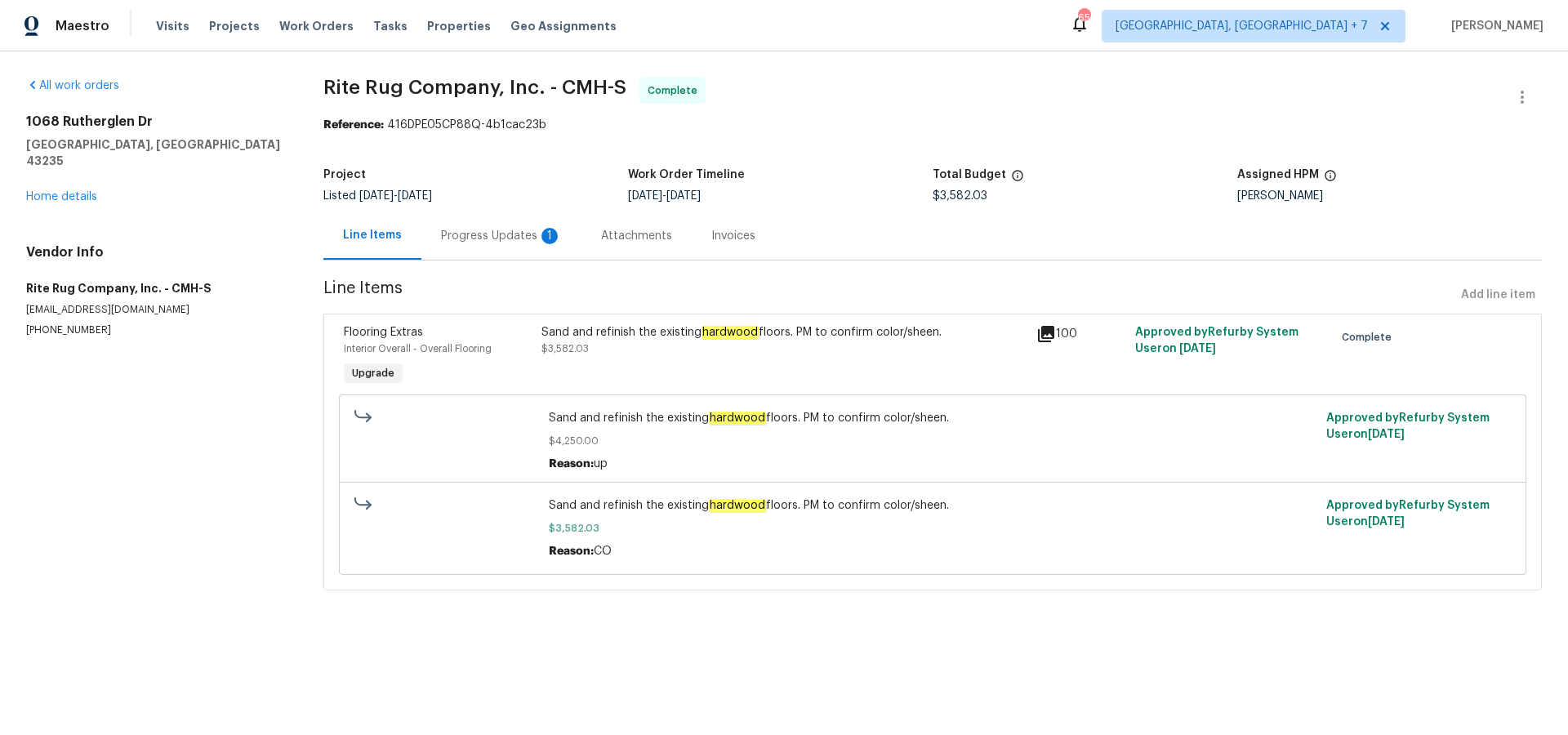
click at [1050, 333] on icon at bounding box center [1045, 333] width 16 height 16
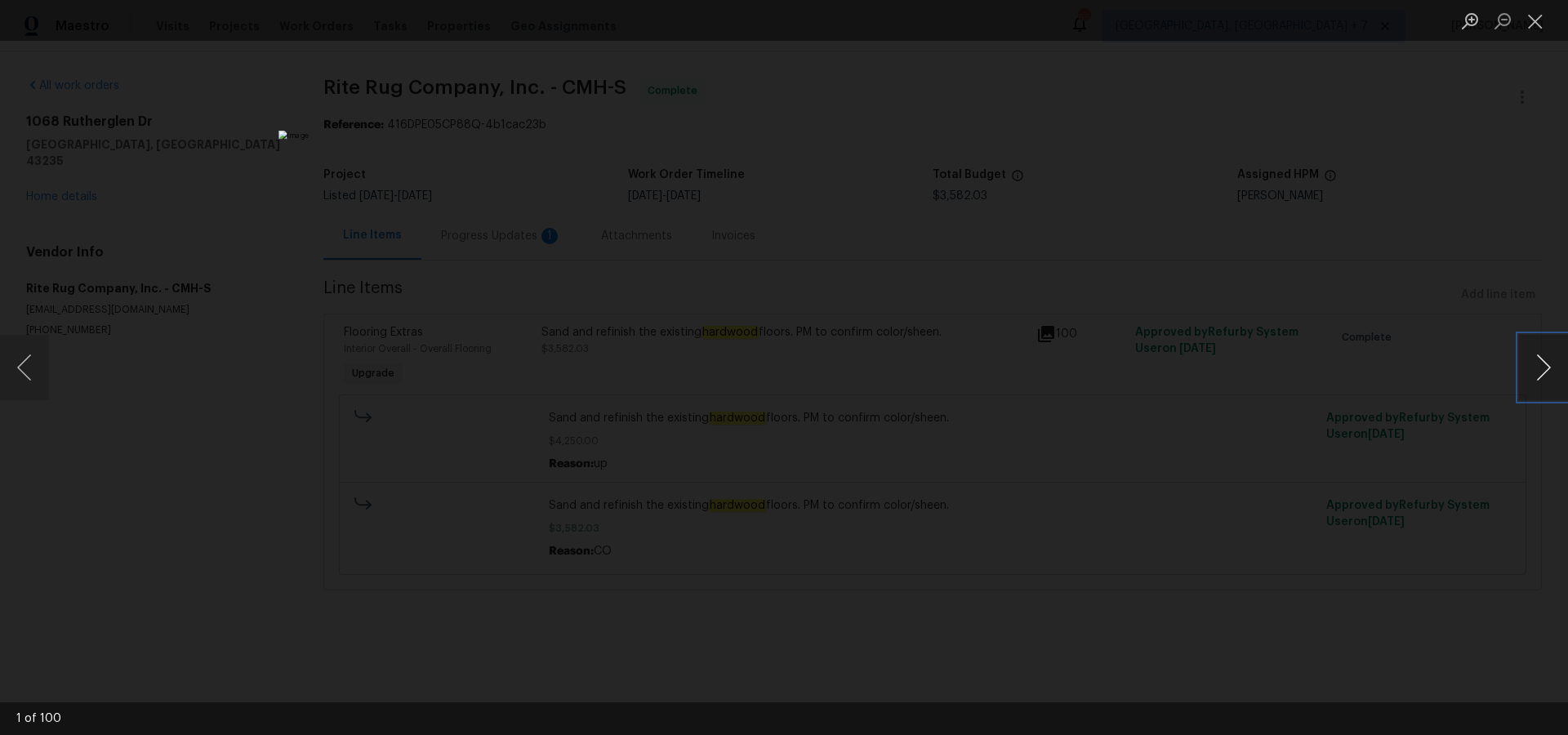
click at [1555, 364] on button "Next image" at bounding box center [1543, 368] width 49 height 65
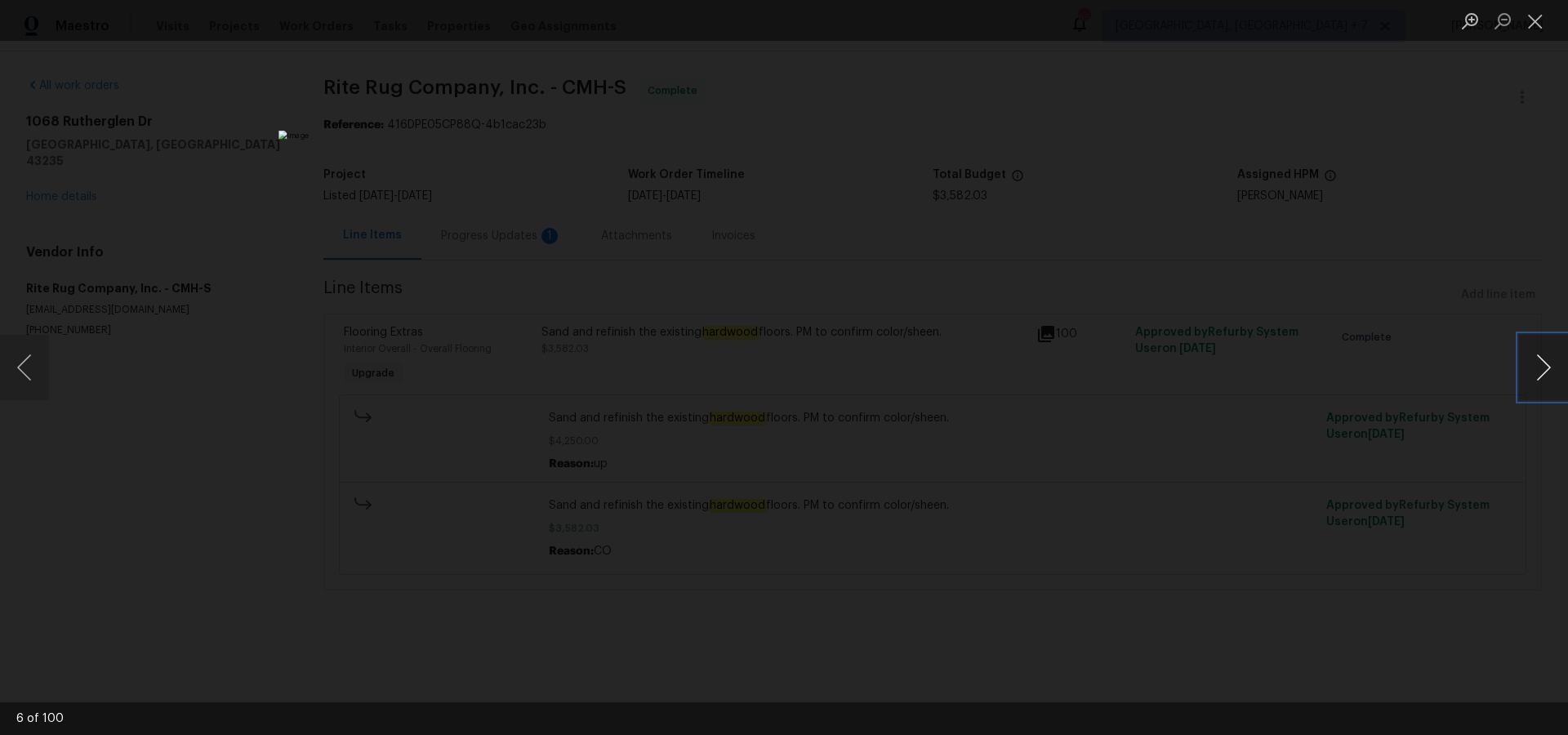
click at [1555, 364] on button "Next image" at bounding box center [1543, 368] width 49 height 65
